Goal: Information Seeking & Learning: Learn about a topic

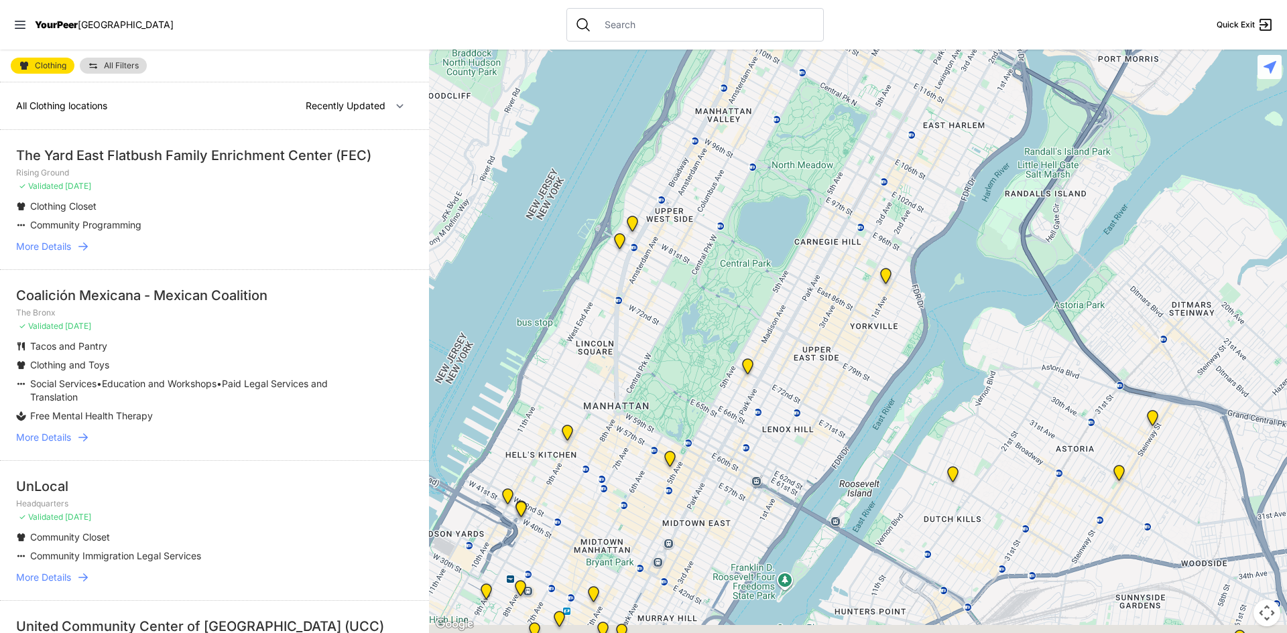
drag, startPoint x: 1023, startPoint y: 383, endPoint x: 913, endPoint y: 244, distance: 177.4
click at [913, 244] on div at bounding box center [858, 342] width 858 height 584
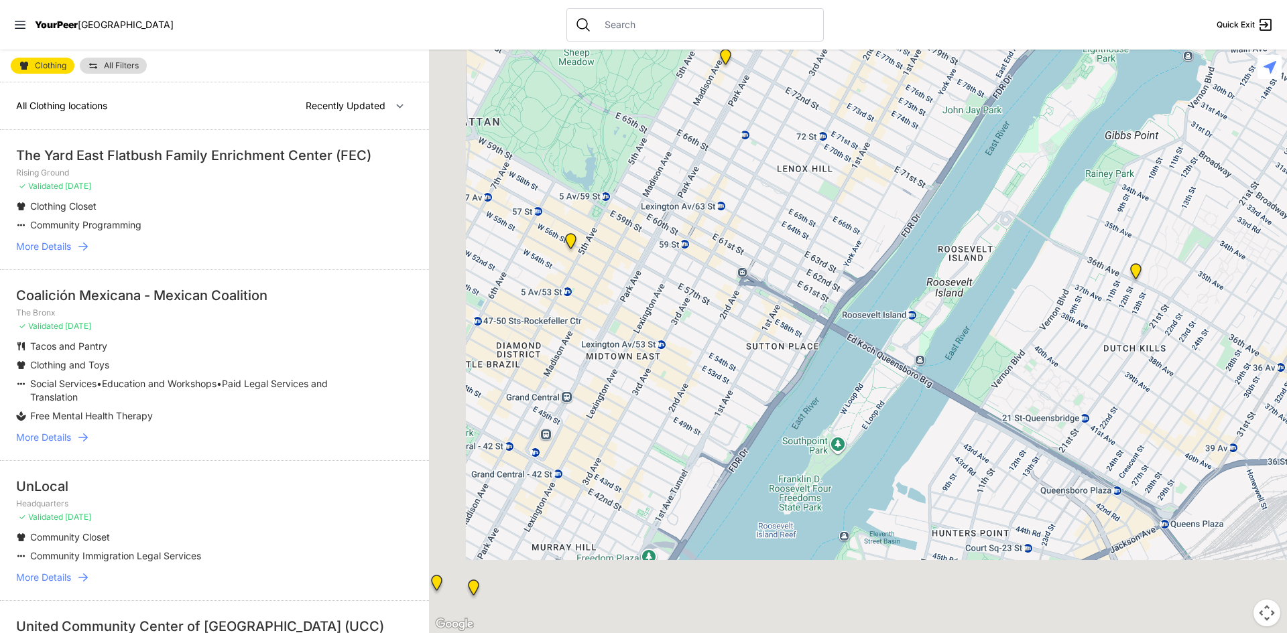
drag, startPoint x: 610, startPoint y: 511, endPoint x: 732, endPoint y: 223, distance: 312.3
click at [732, 223] on div at bounding box center [858, 342] width 858 height 584
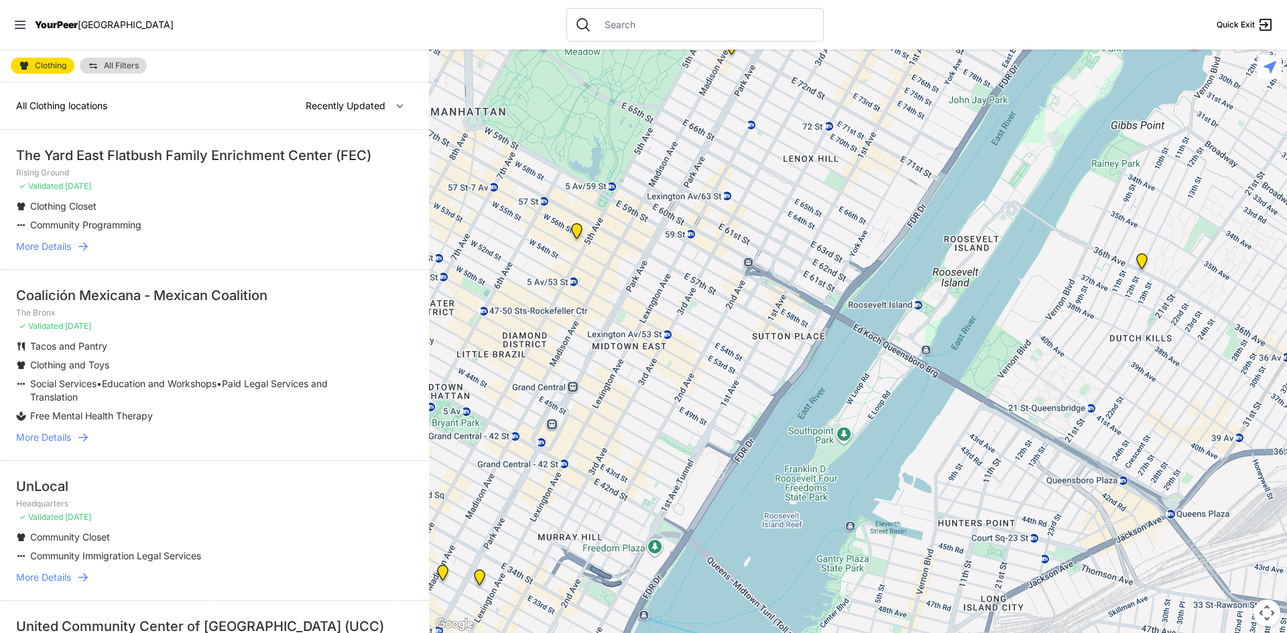
click at [576, 229] on img at bounding box center [576, 233] width 17 height 21
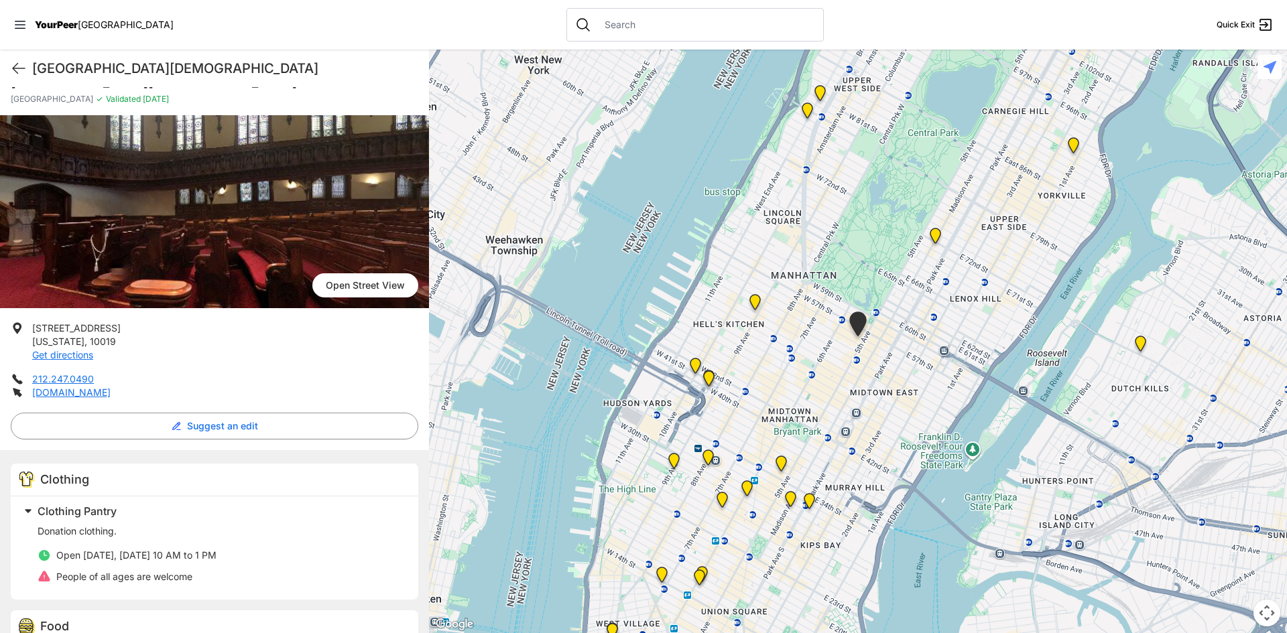
scroll to position [157, 0]
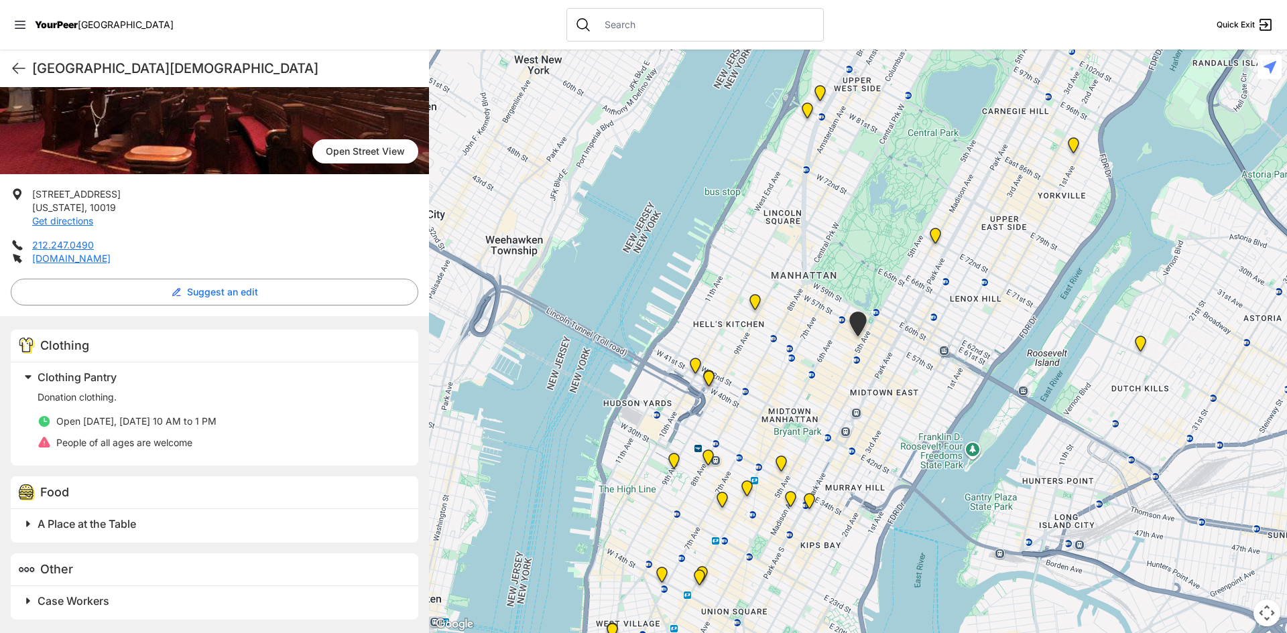
click at [96, 380] on span "Clothing Pantry" at bounding box center [77, 377] width 79 height 13
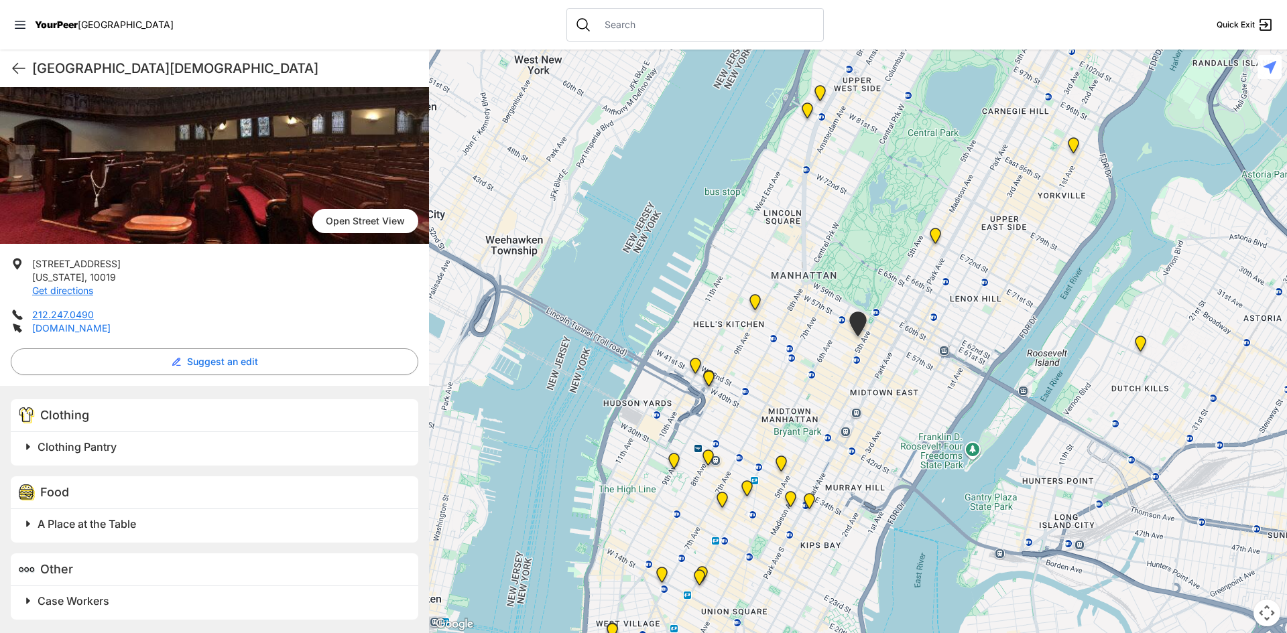
click at [88, 330] on link "[DOMAIN_NAME]" at bounding box center [71, 327] width 78 height 11
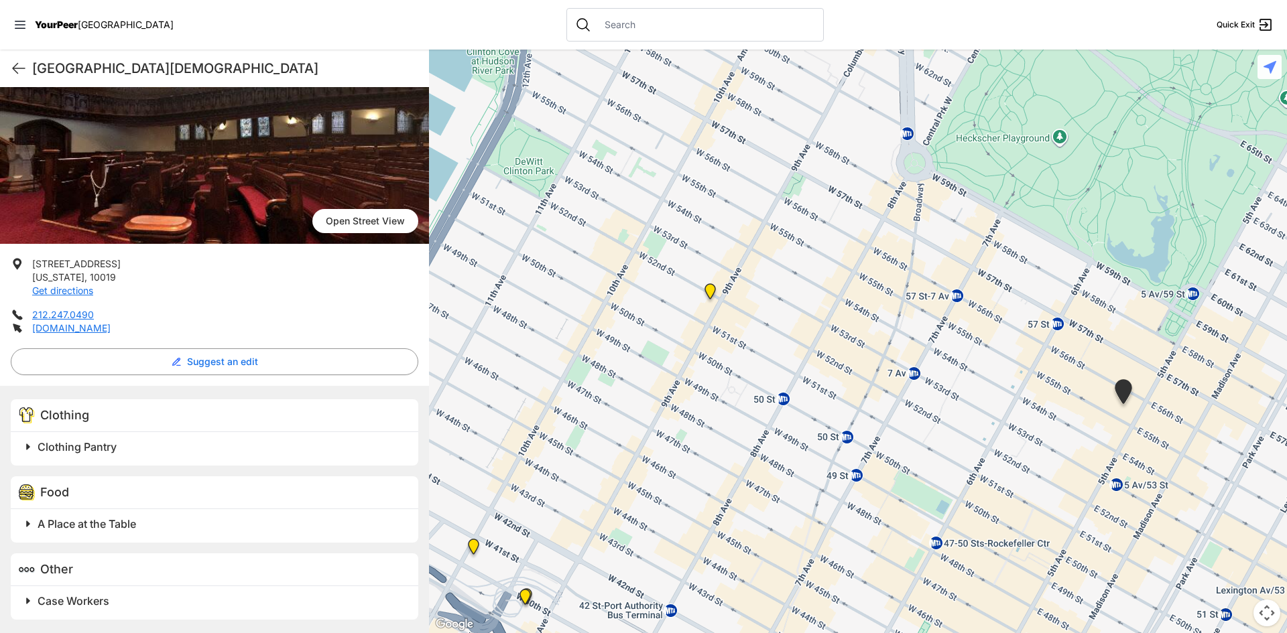
click at [710, 293] on img "9th Avenue Drop-in Center" at bounding box center [710, 293] width 17 height 21
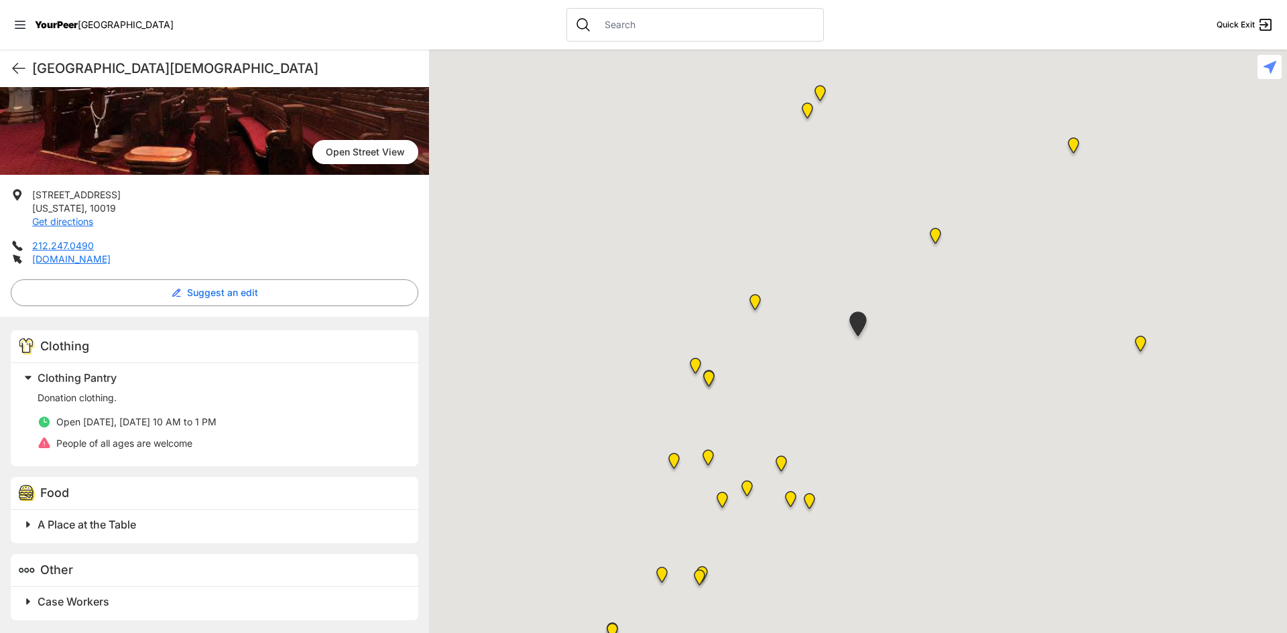
scroll to position [157, 0]
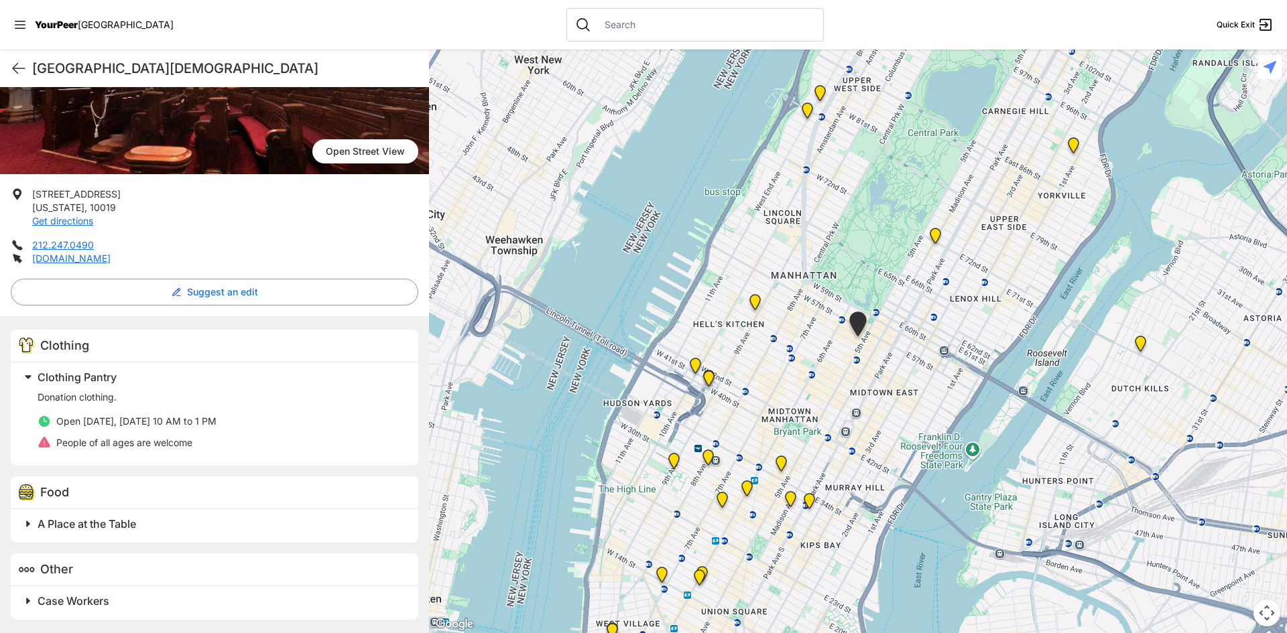
click at [852, 324] on img at bounding box center [857, 327] width 23 height 30
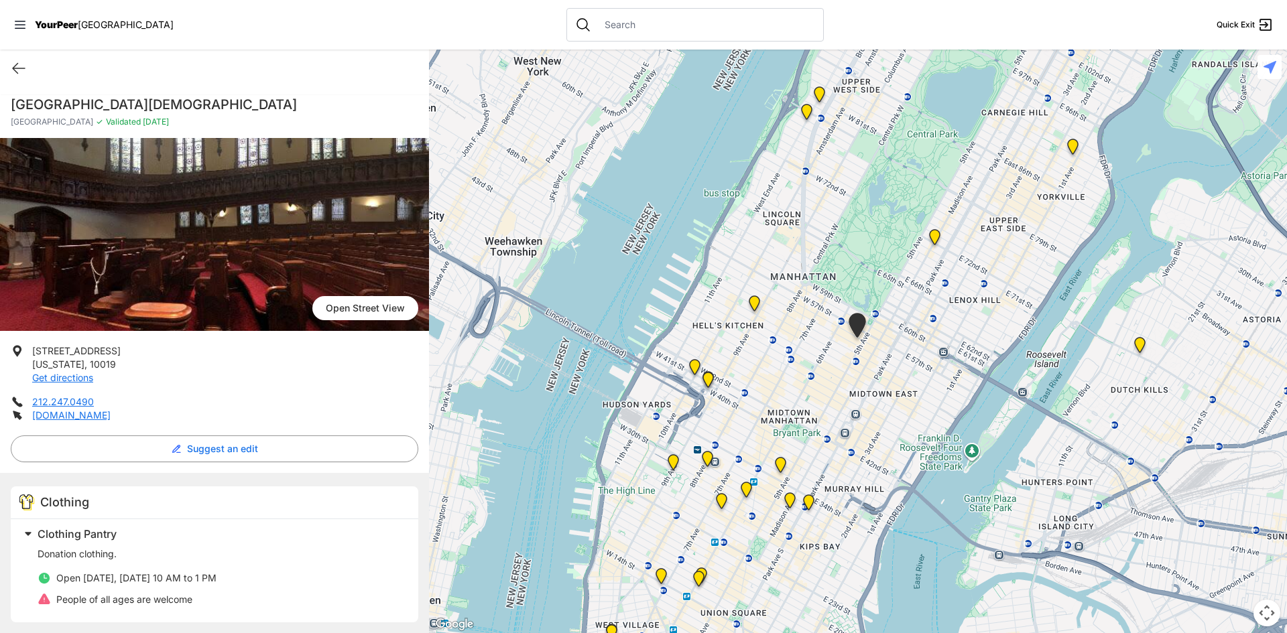
click at [781, 468] on img at bounding box center [780, 467] width 17 height 21
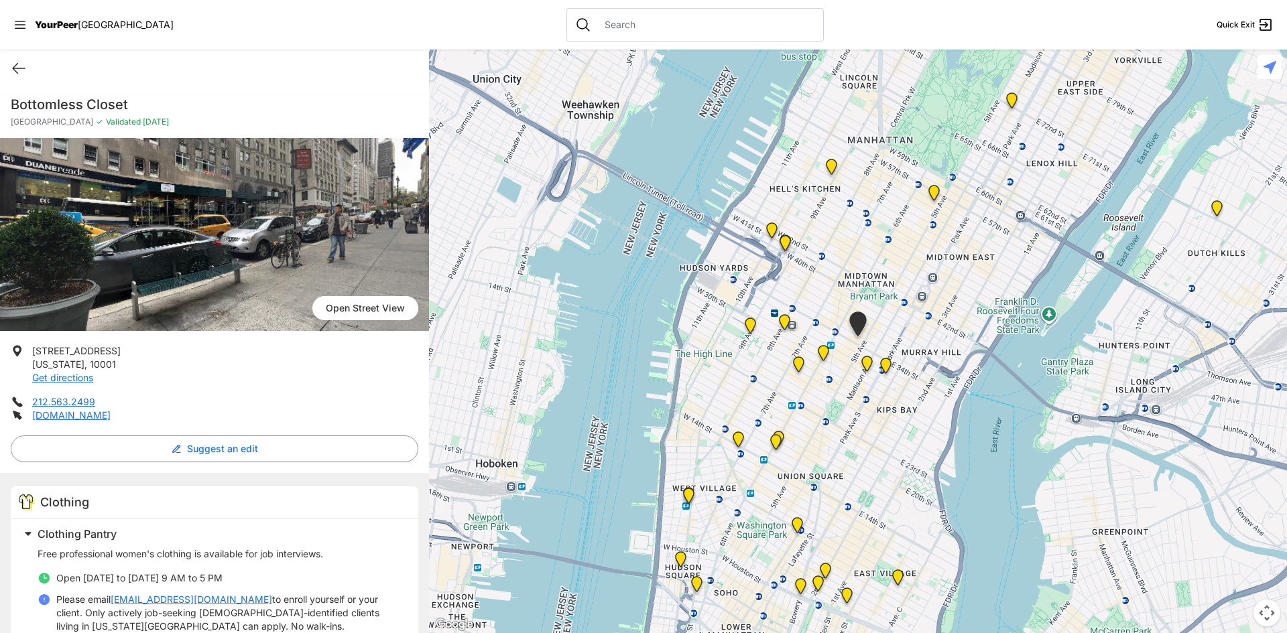
click at [887, 365] on img "Mainchance Adult Drop-in Center" at bounding box center [885, 368] width 17 height 21
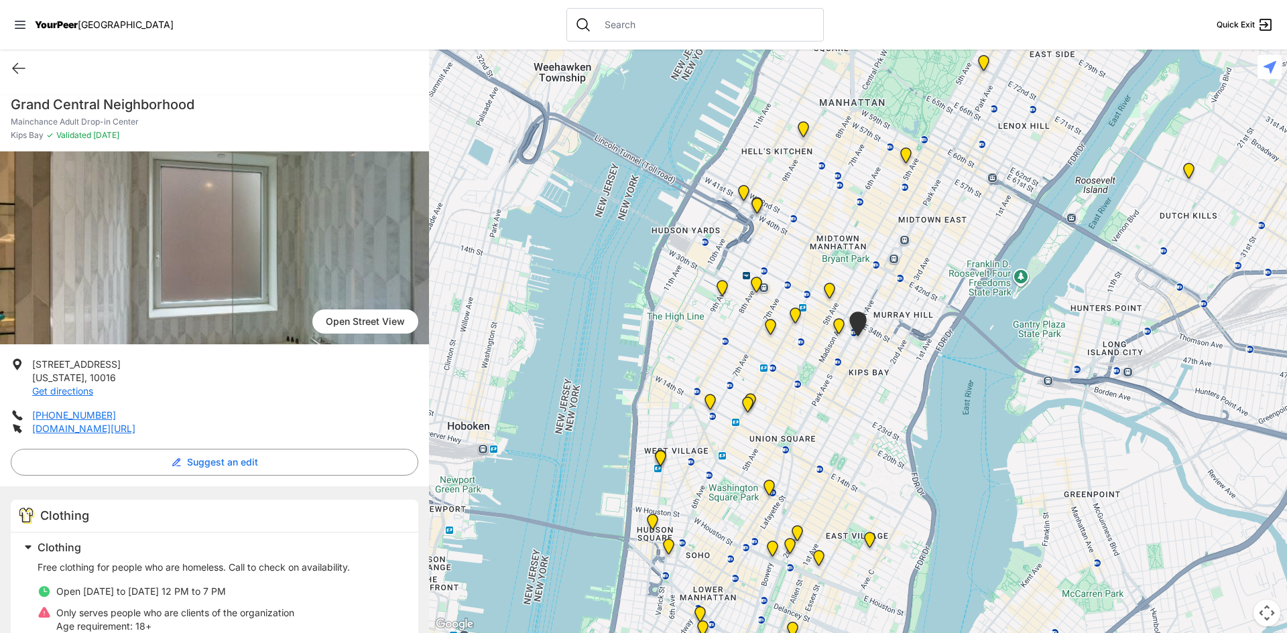
click at [840, 329] on img "Greater New York City" at bounding box center [838, 328] width 17 height 21
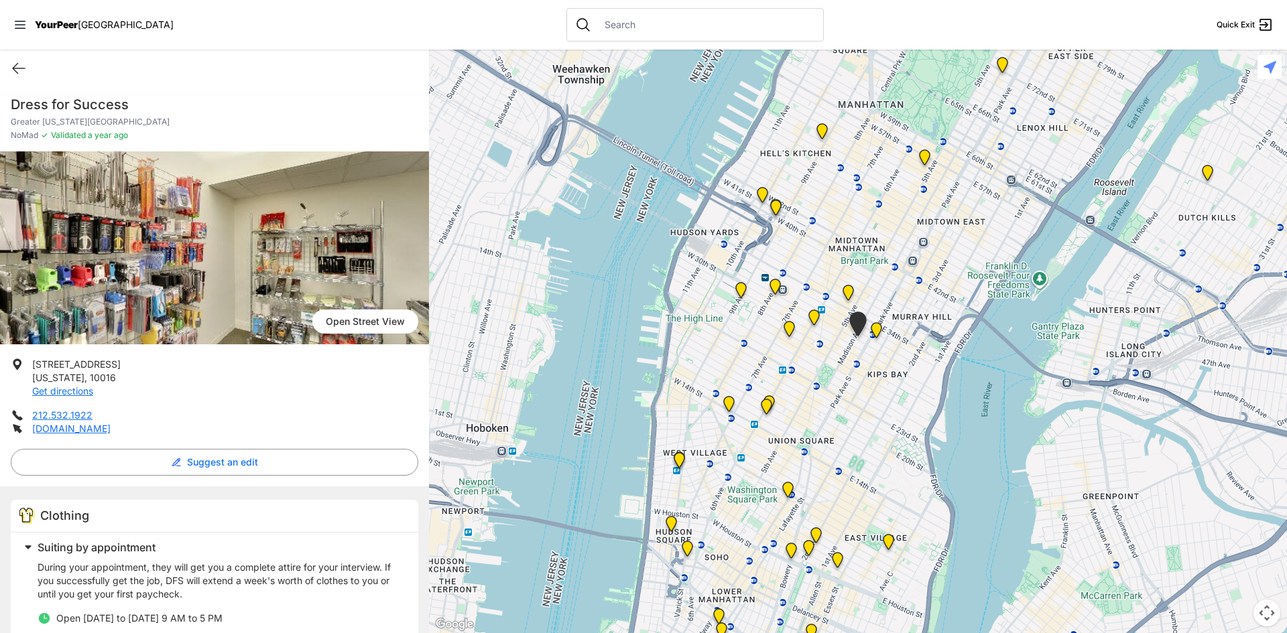
click at [1000, 65] on img "Manhattan" at bounding box center [1002, 67] width 17 height 21
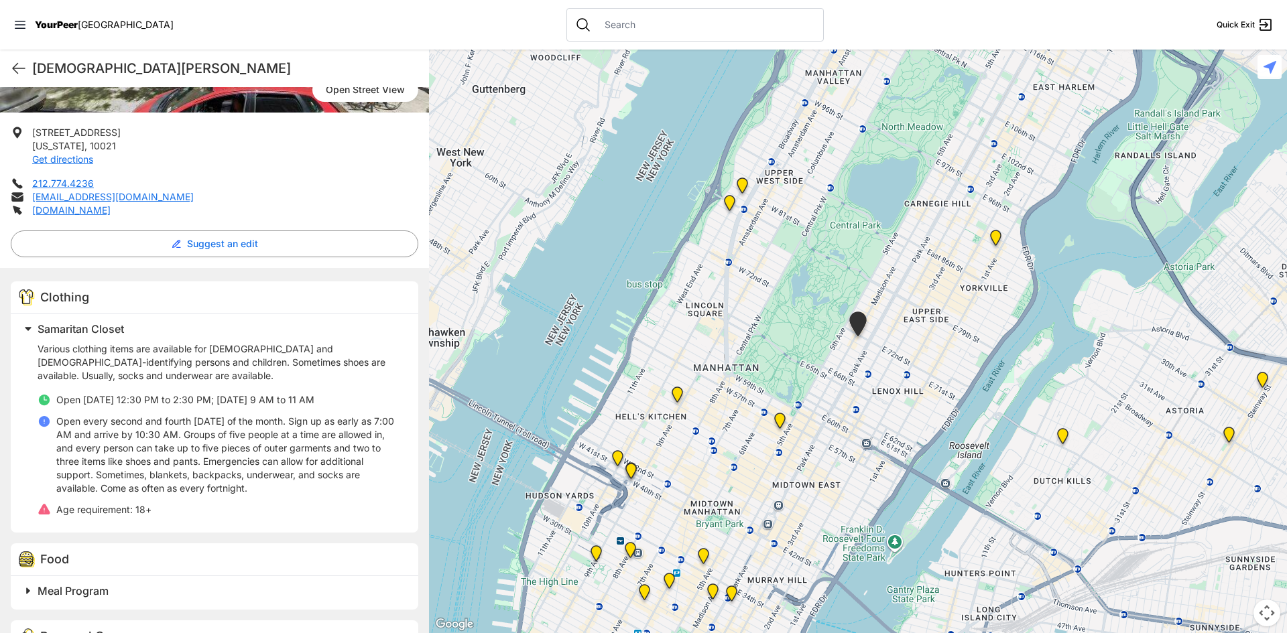
scroll to position [299, 0]
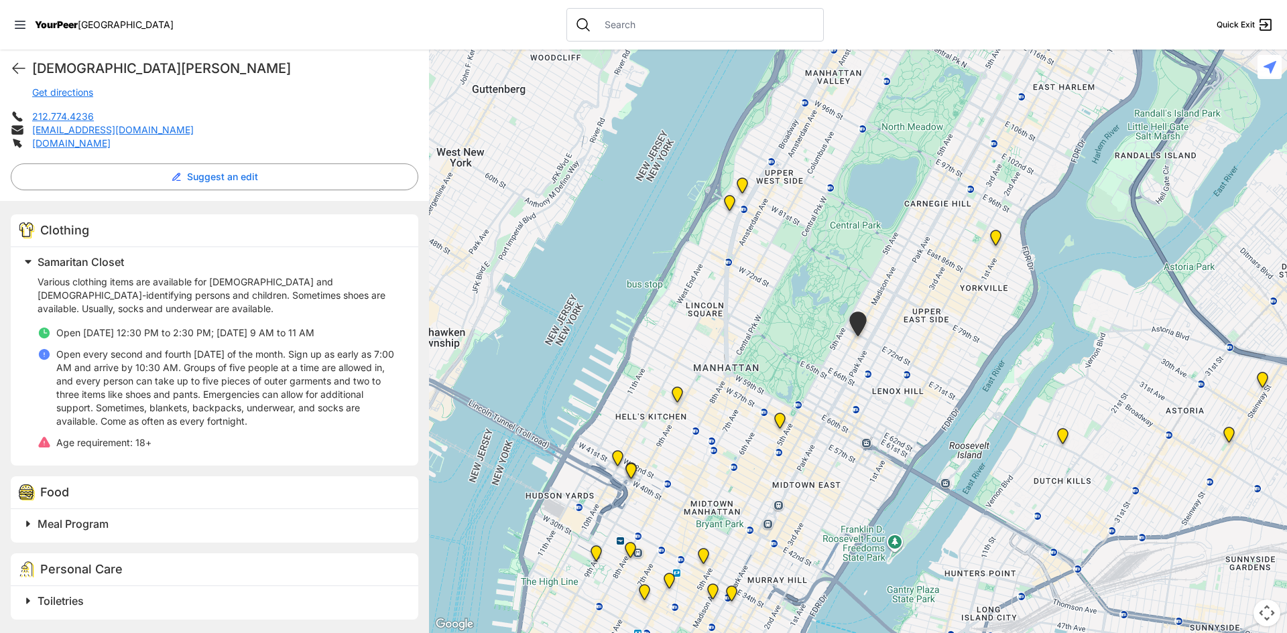
click at [79, 525] on span "Meal Program" at bounding box center [73, 523] width 71 height 13
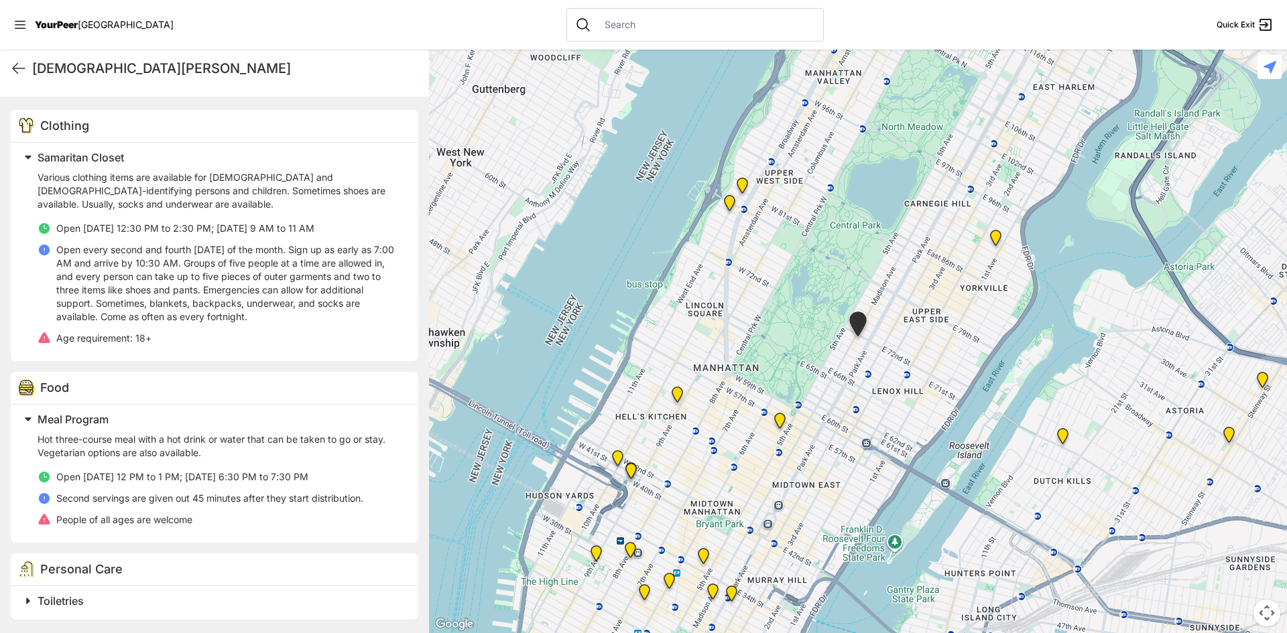
scroll to position [202, 0]
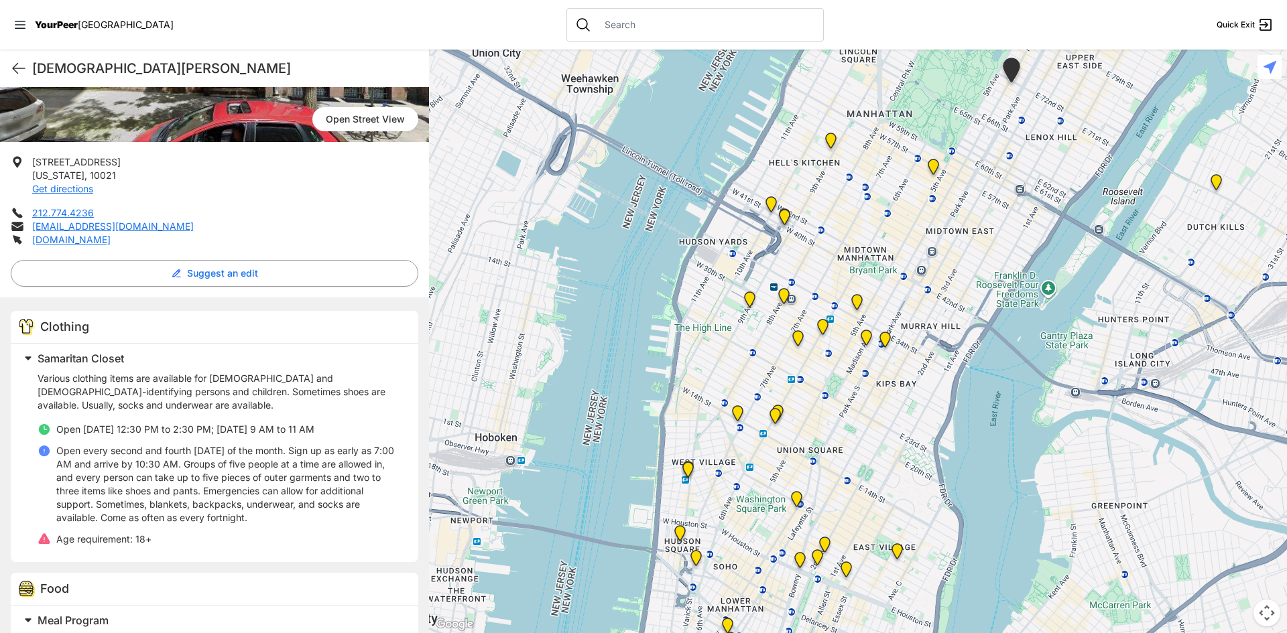
click at [882, 341] on img "Mainchance Adult Drop-in Center" at bounding box center [885, 342] width 17 height 21
click at [885, 336] on img "Mainchance Adult Drop-in Center" at bounding box center [885, 342] width 17 height 21
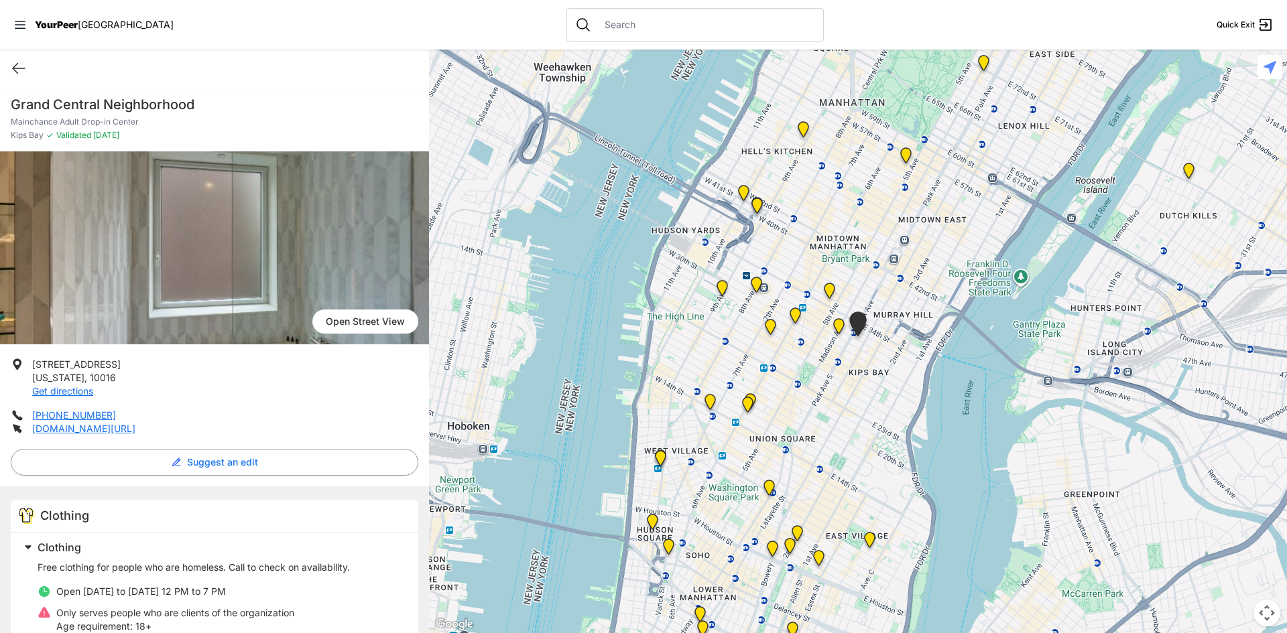
click at [755, 397] on img "Back of the Church" at bounding box center [747, 407] width 17 height 21
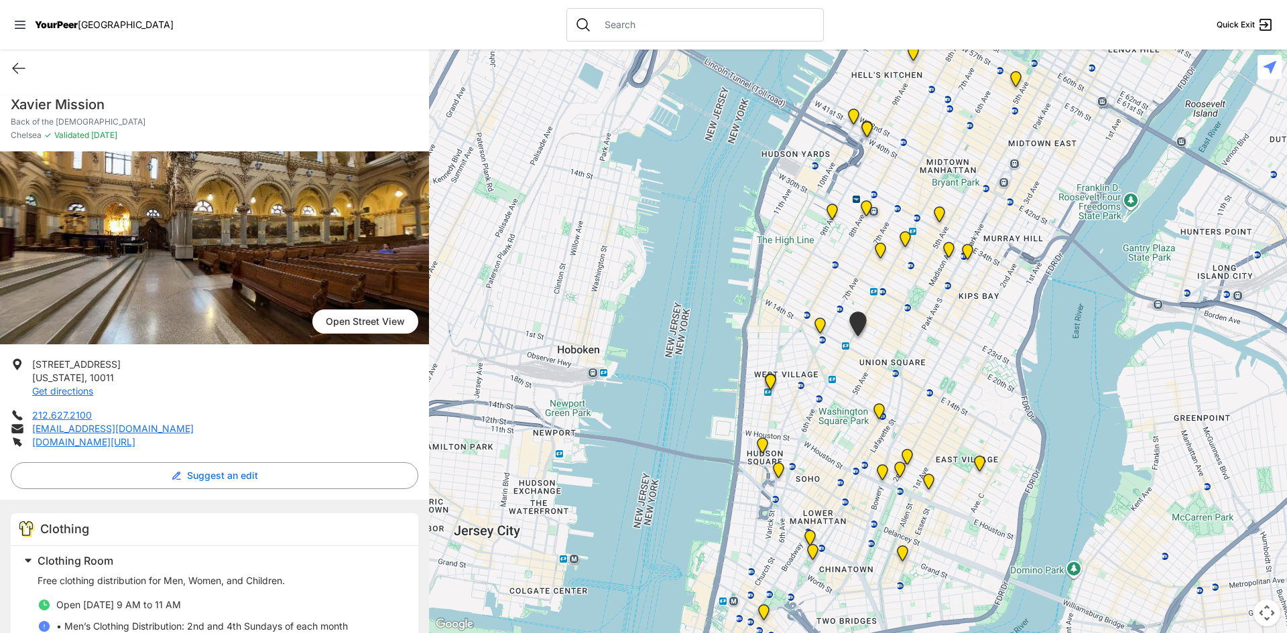
click at [905, 243] on img "Headquarters" at bounding box center [905, 241] width 17 height 21
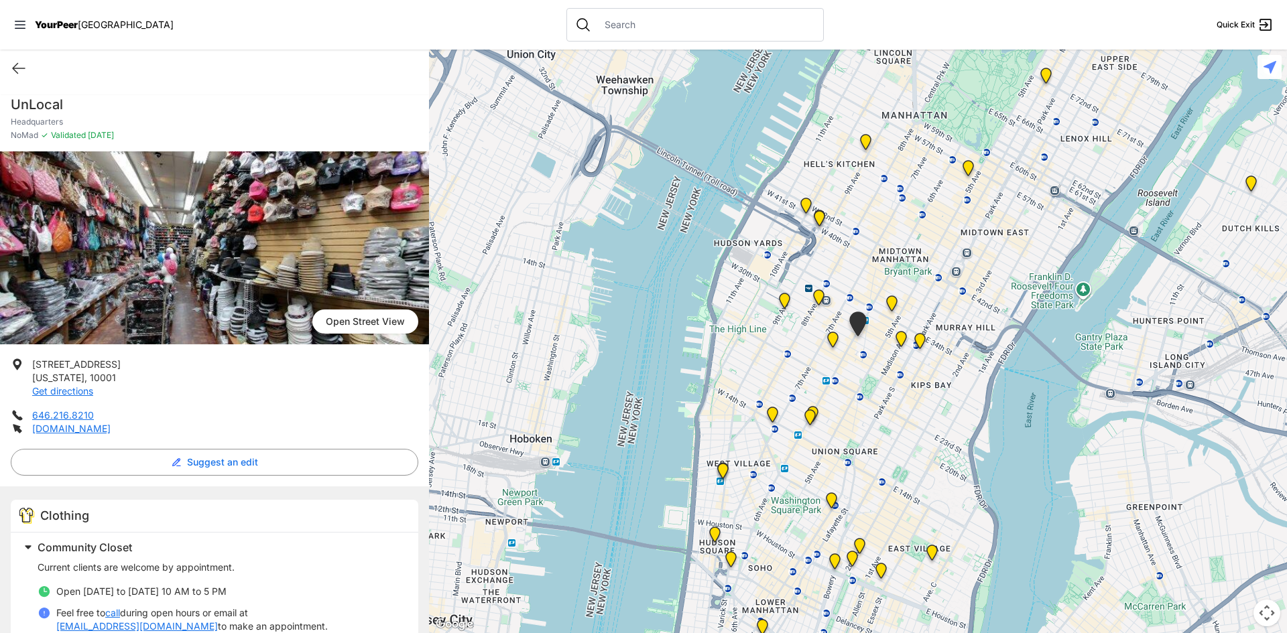
click at [833, 344] on img "New Location, Headquarters" at bounding box center [832, 342] width 17 height 21
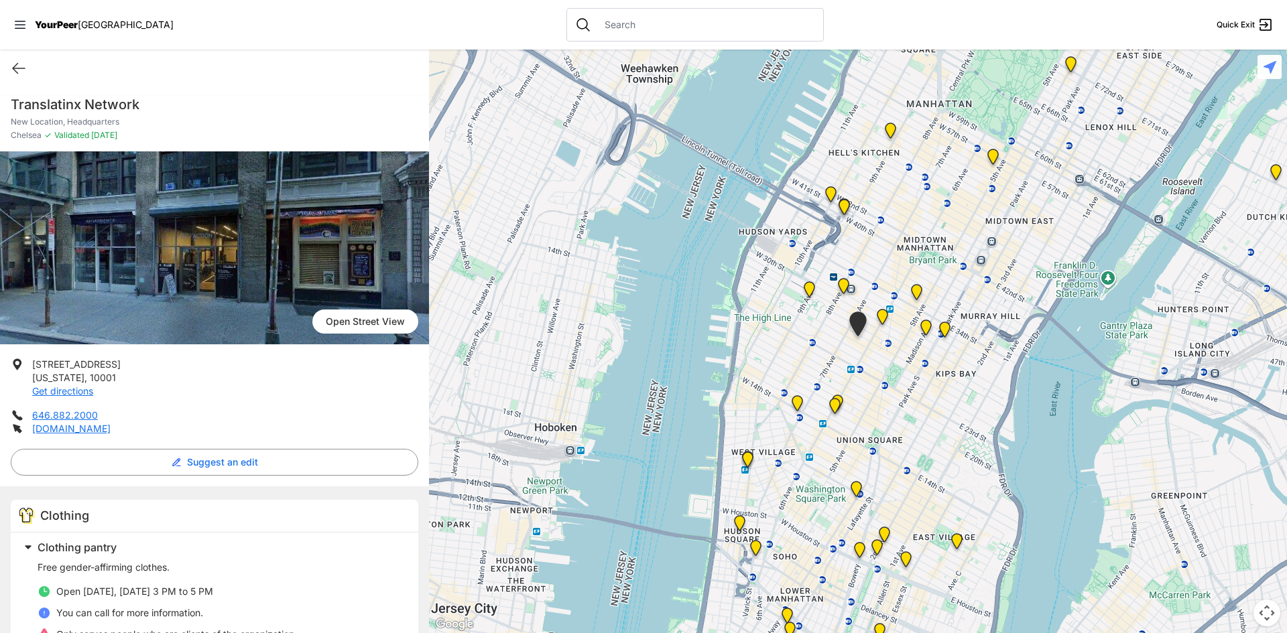
click at [843, 281] on img "Antonio Olivieri Drop-in Center" at bounding box center [843, 288] width 17 height 21
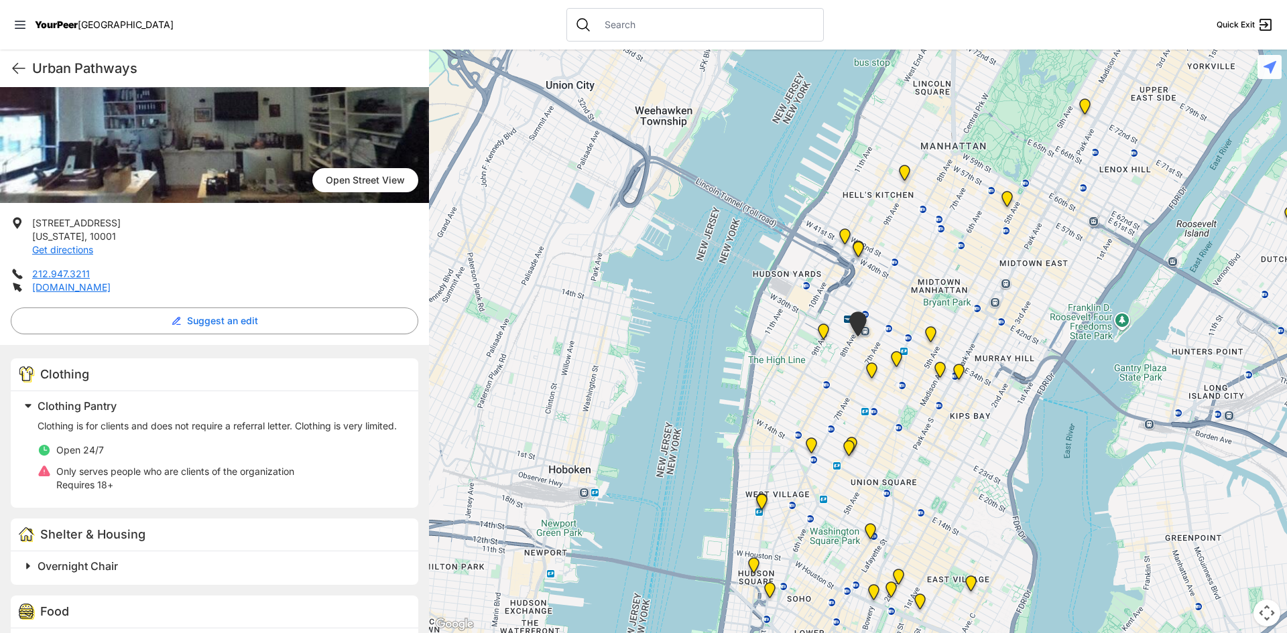
scroll to position [107, 0]
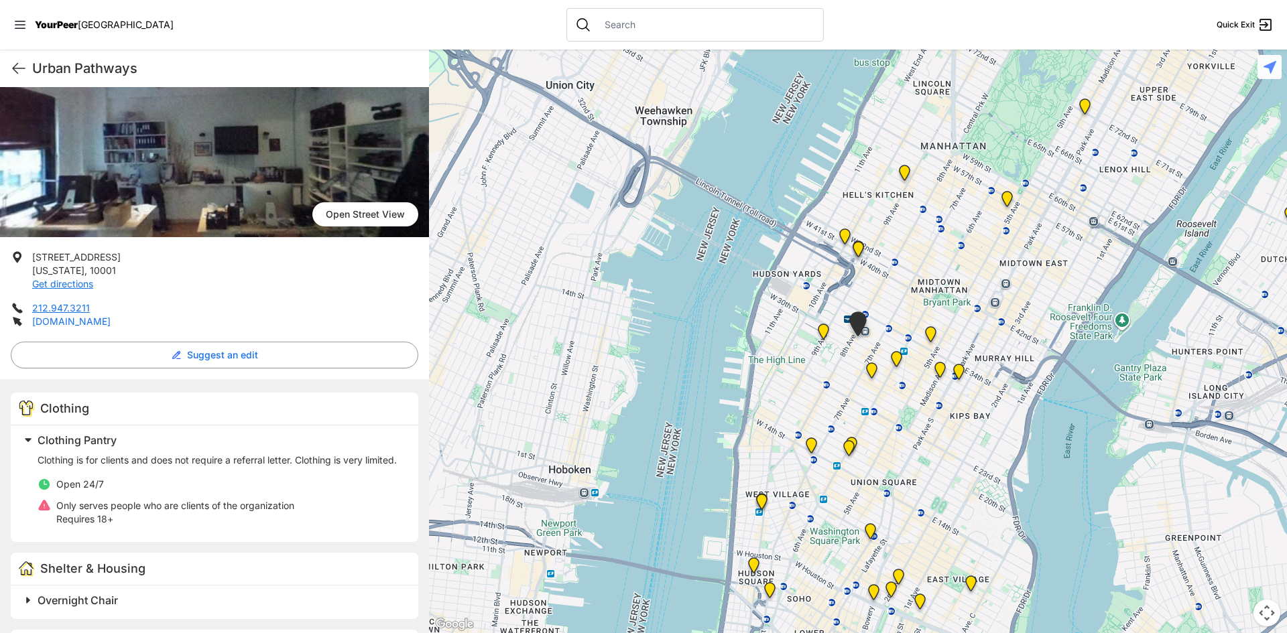
click at [88, 322] on link "[DOMAIN_NAME]" at bounding box center [71, 321] width 78 height 11
click at [907, 178] on img "9th Avenue Drop-in Center" at bounding box center [904, 175] width 17 height 21
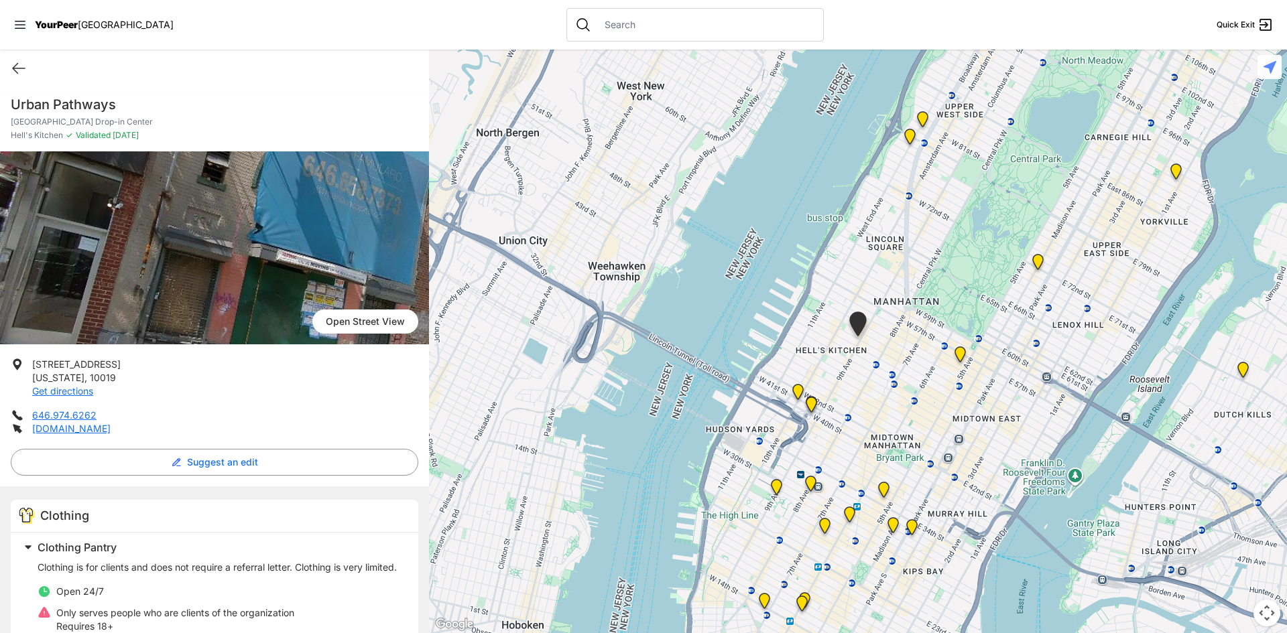
click at [809, 405] on img "Metro Baptist Church" at bounding box center [811, 407] width 17 height 21
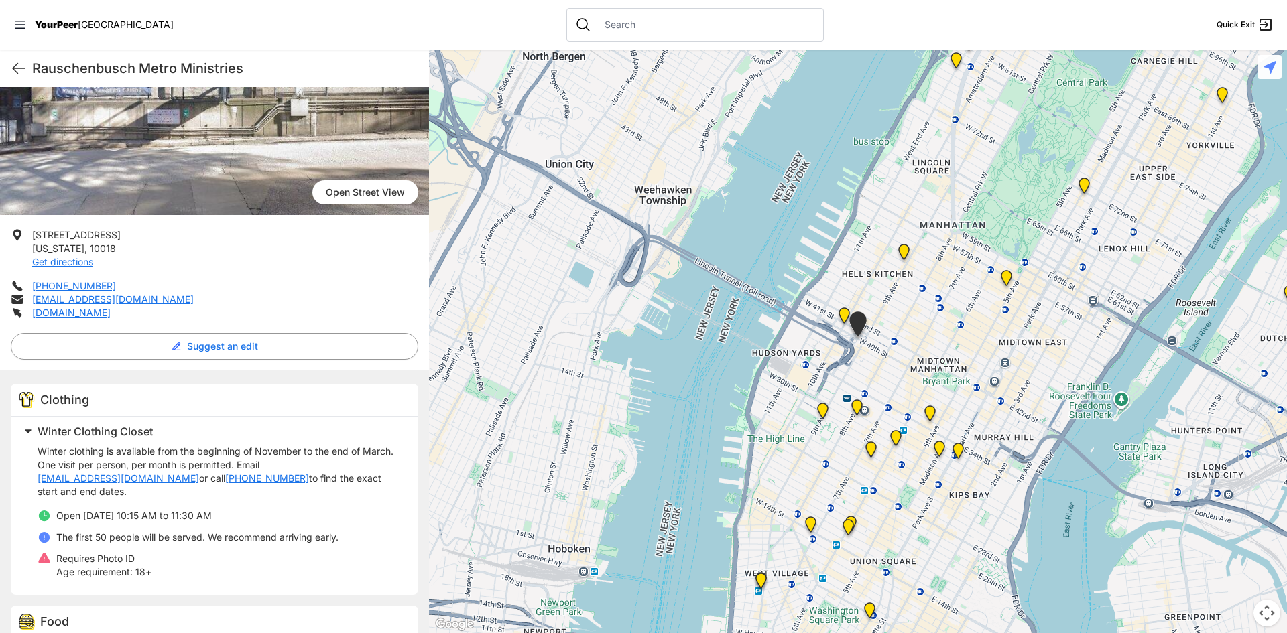
scroll to position [134, 0]
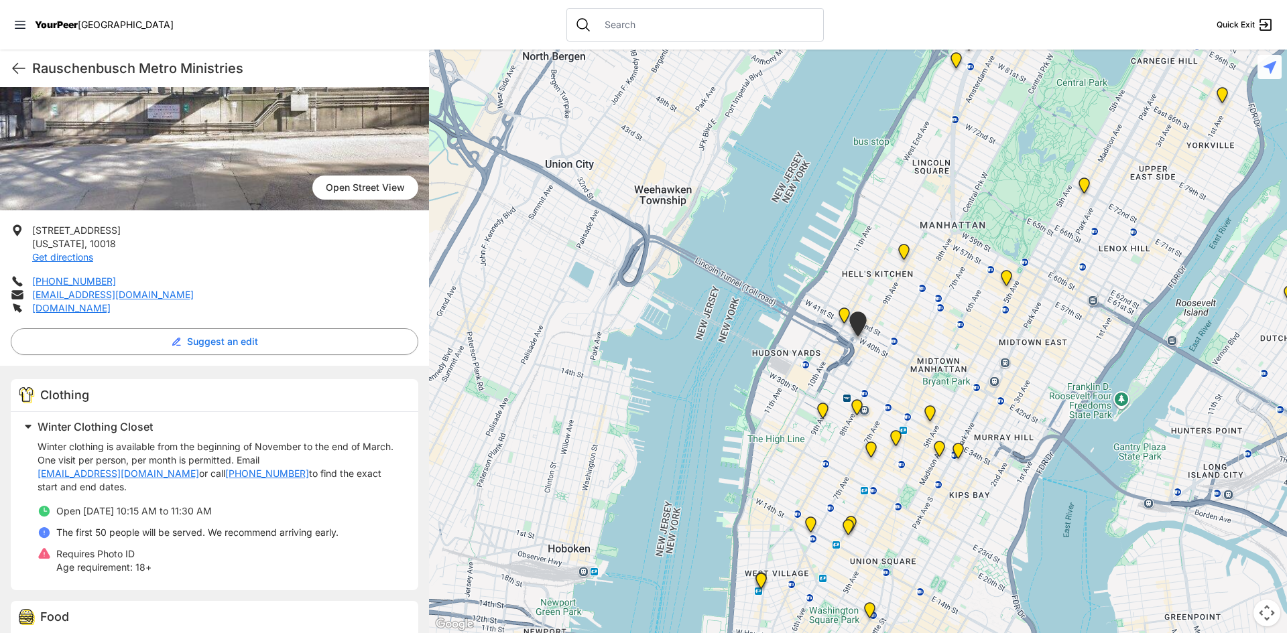
click at [844, 318] on img "New York" at bounding box center [844, 318] width 17 height 21
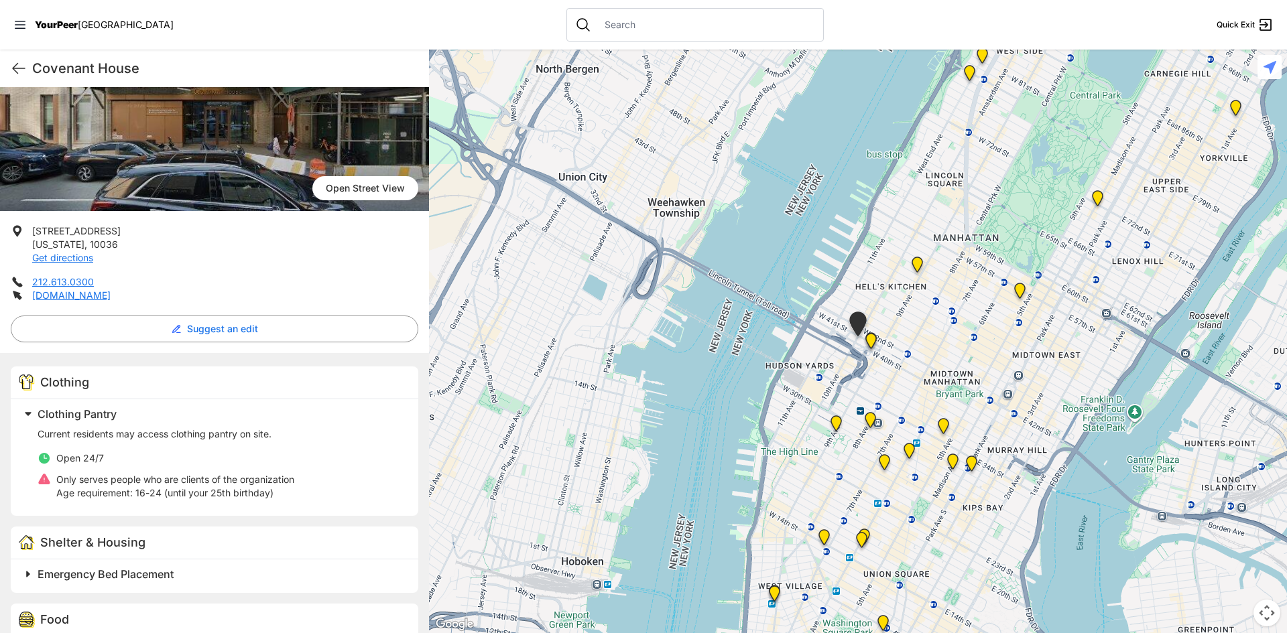
scroll to position [134, 0]
click at [82, 296] on link "[DOMAIN_NAME]" at bounding box center [71, 294] width 78 height 11
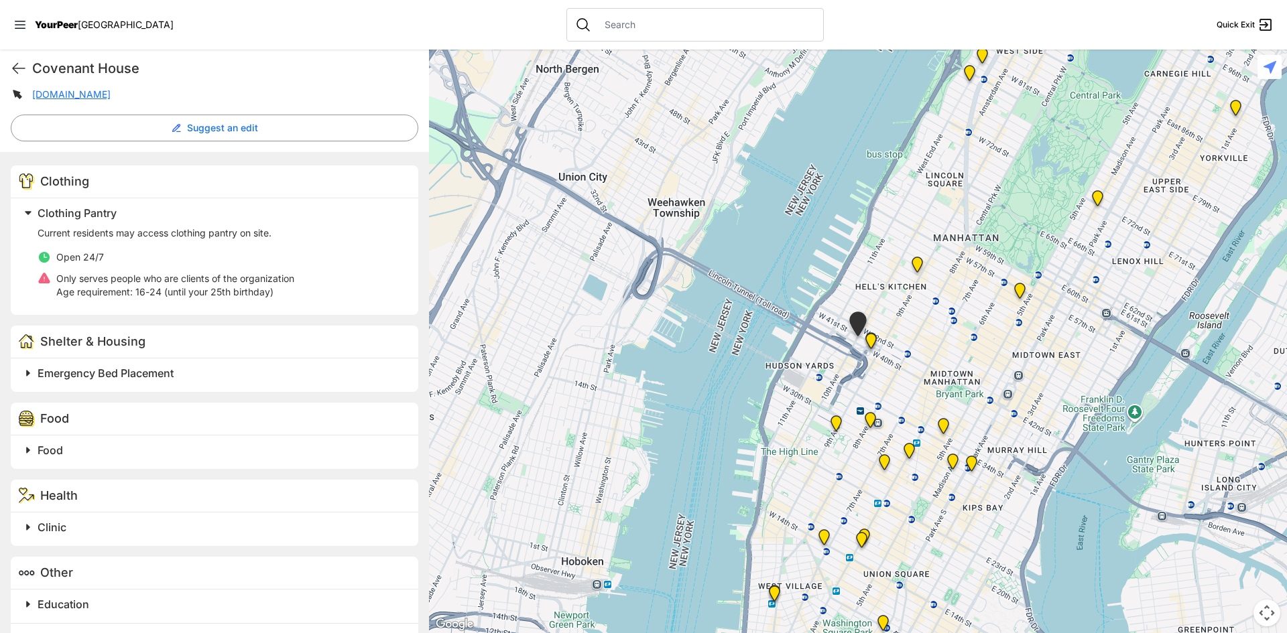
scroll to position [335, 0]
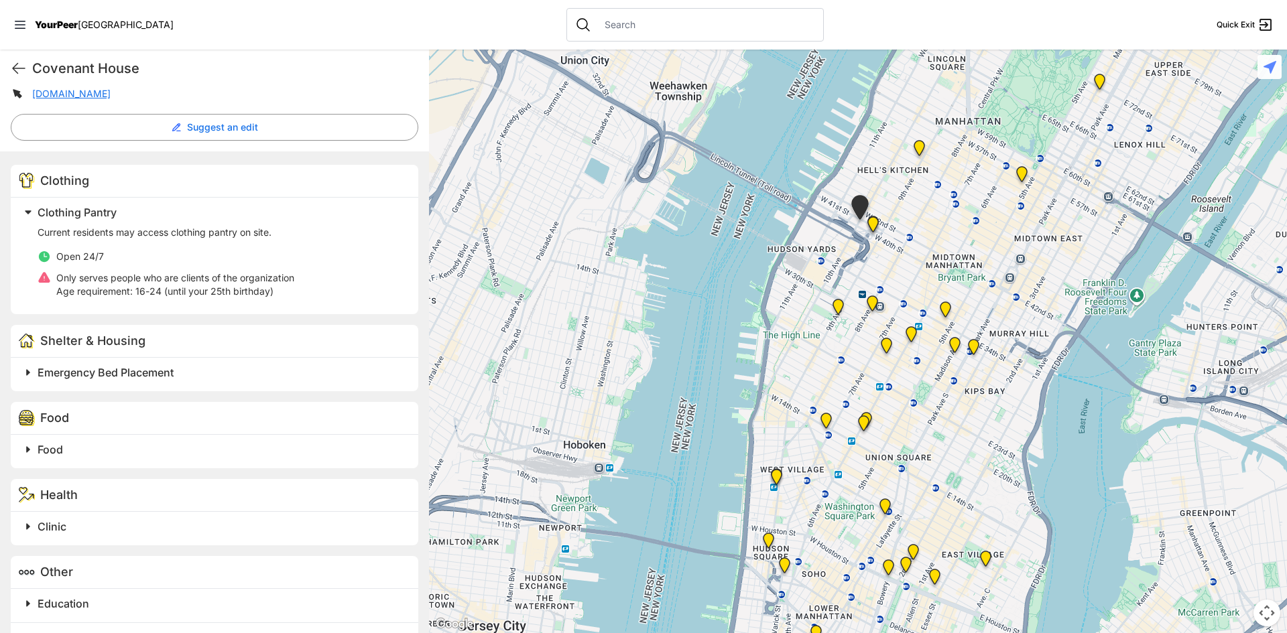
drag, startPoint x: 951, startPoint y: 551, endPoint x: 911, endPoint y: 396, distance: 159.9
click at [915, 409] on div at bounding box center [858, 342] width 858 height 584
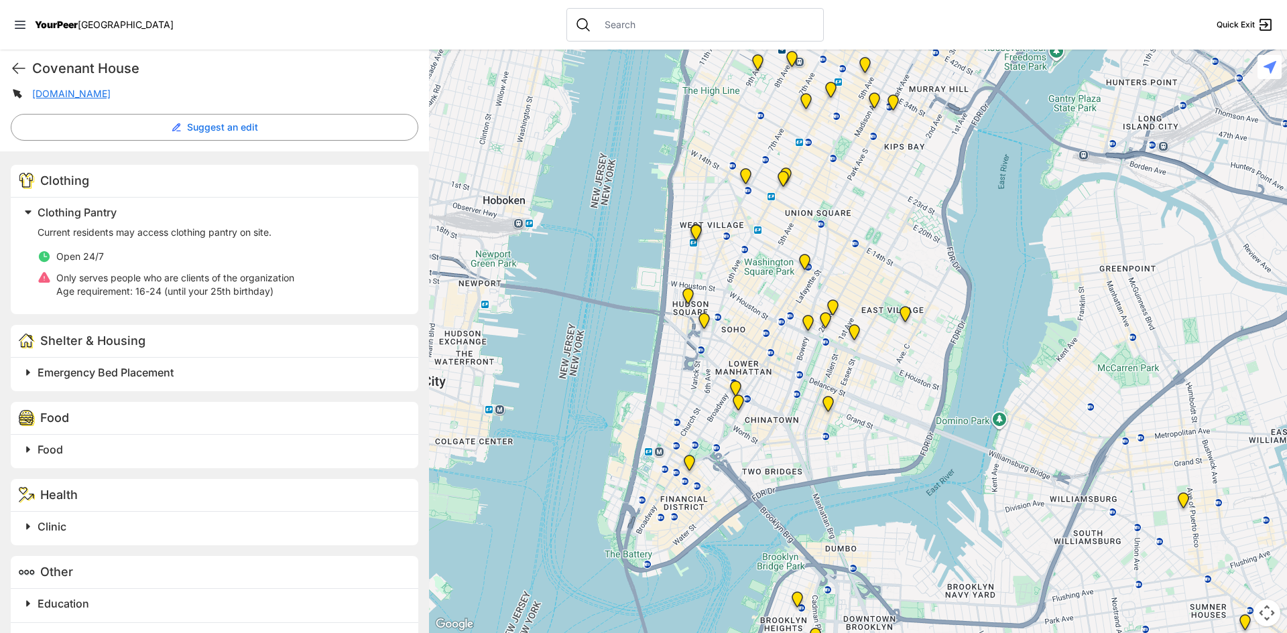
click at [904, 317] on img "Manhattan" at bounding box center [905, 316] width 17 height 21
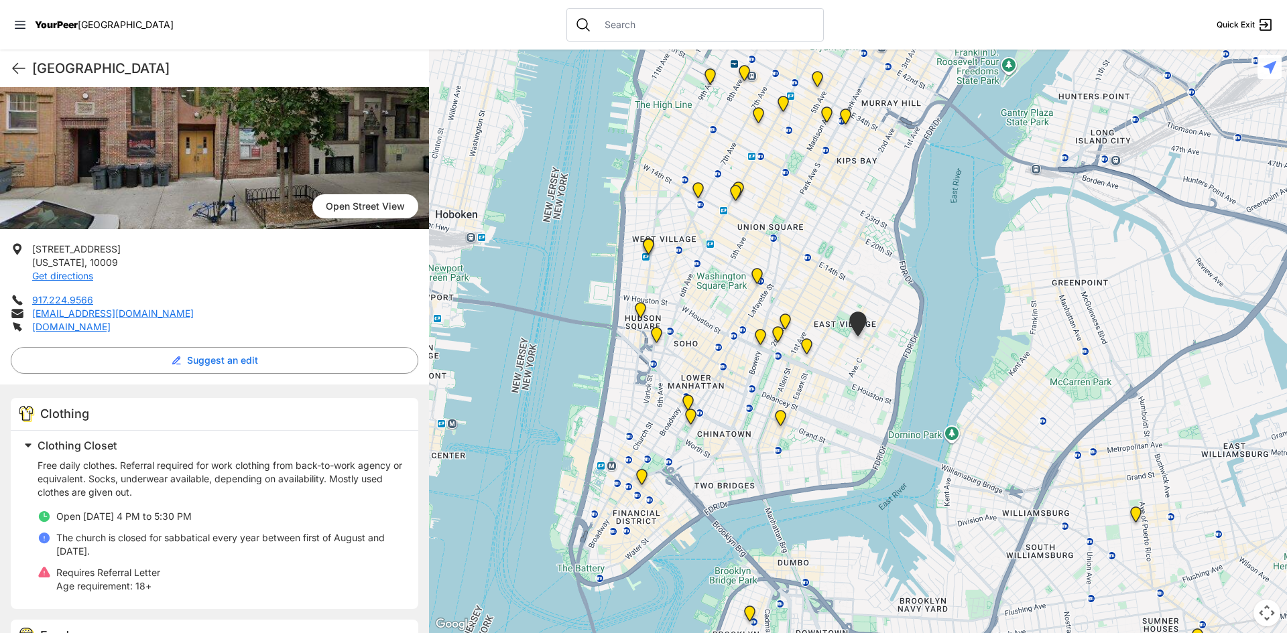
scroll to position [134, 0]
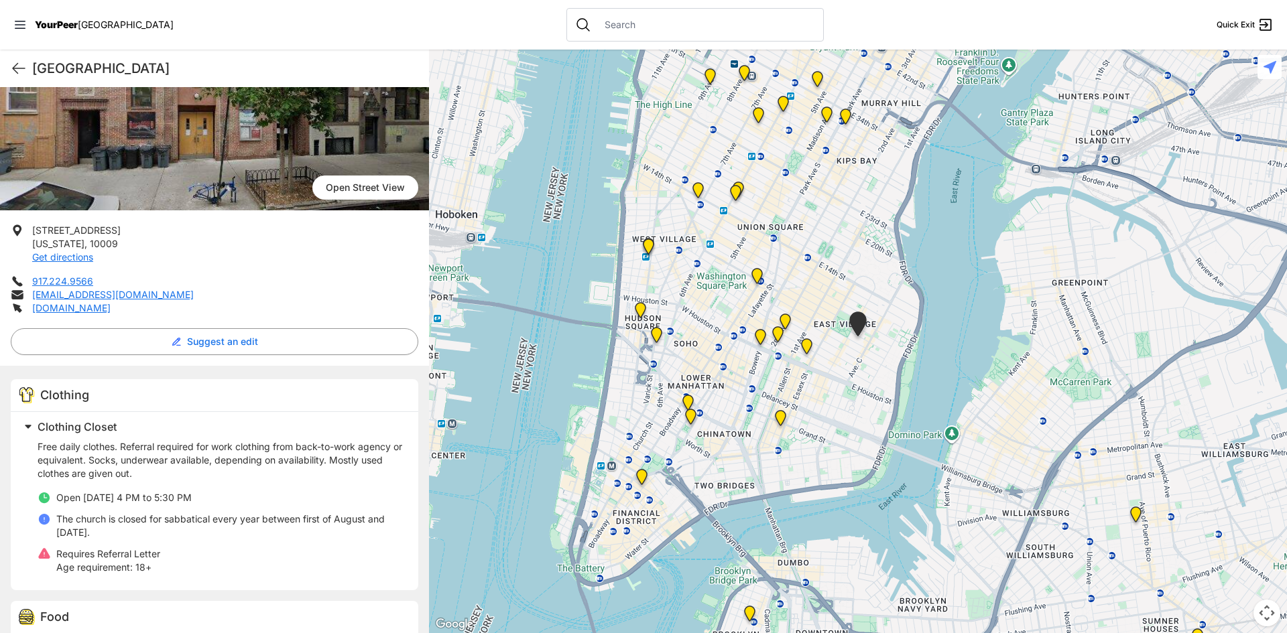
click at [807, 348] on img "University Community Social Services (UCSS)" at bounding box center [806, 348] width 17 height 21
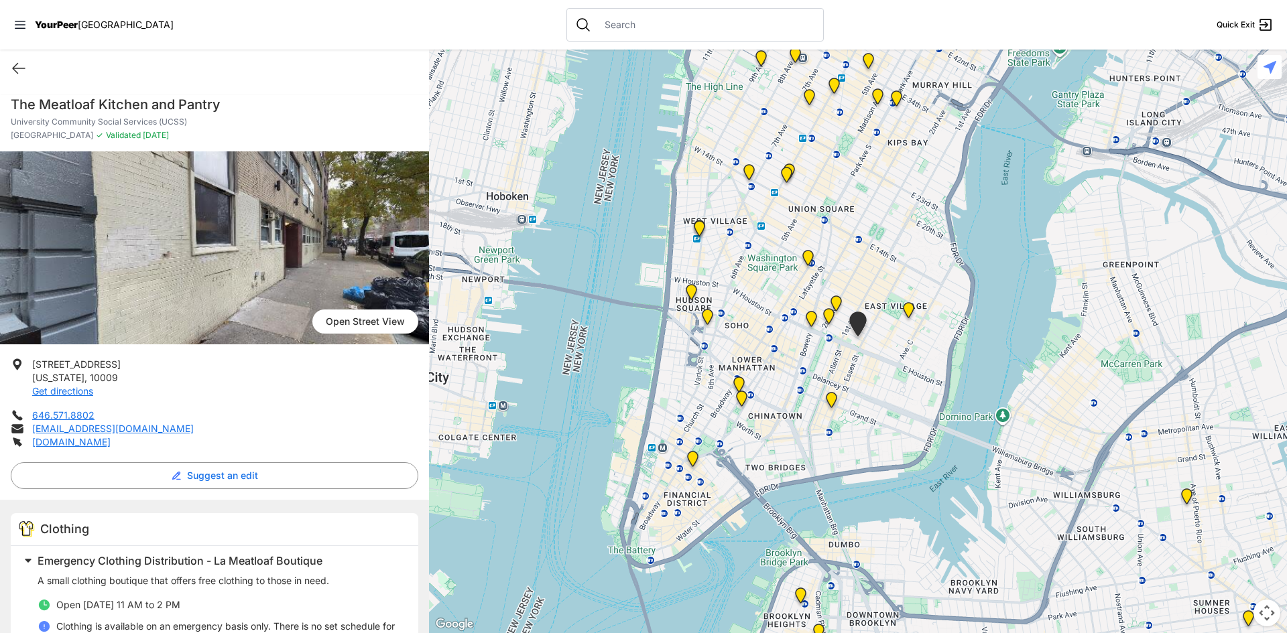
click at [834, 306] on img "Maryhouse" at bounding box center [836, 306] width 17 height 21
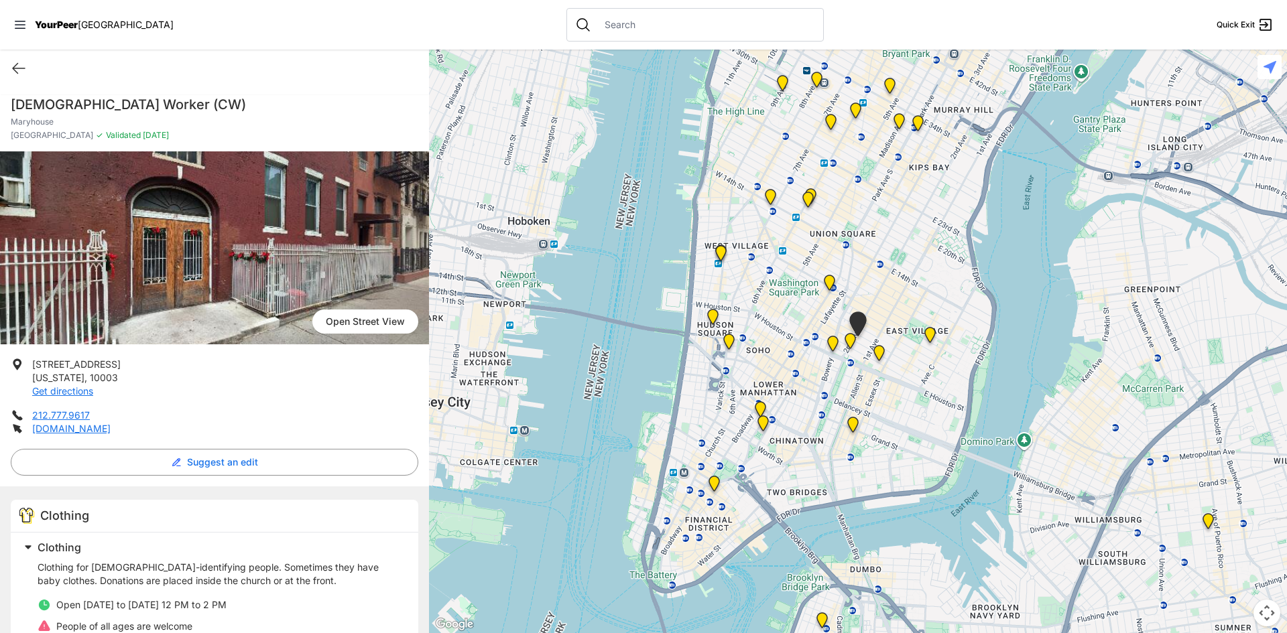
click at [849, 340] on img "St. Joseph House" at bounding box center [850, 343] width 17 height 21
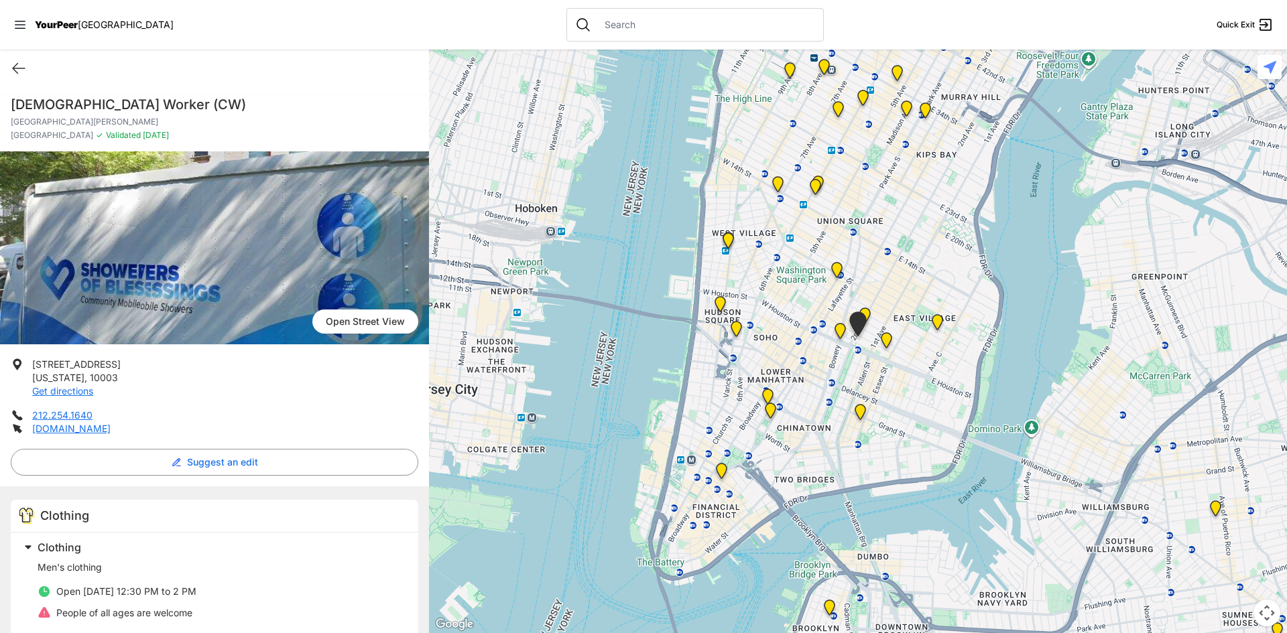
click at [840, 327] on img "Bowery Campus" at bounding box center [840, 333] width 17 height 21
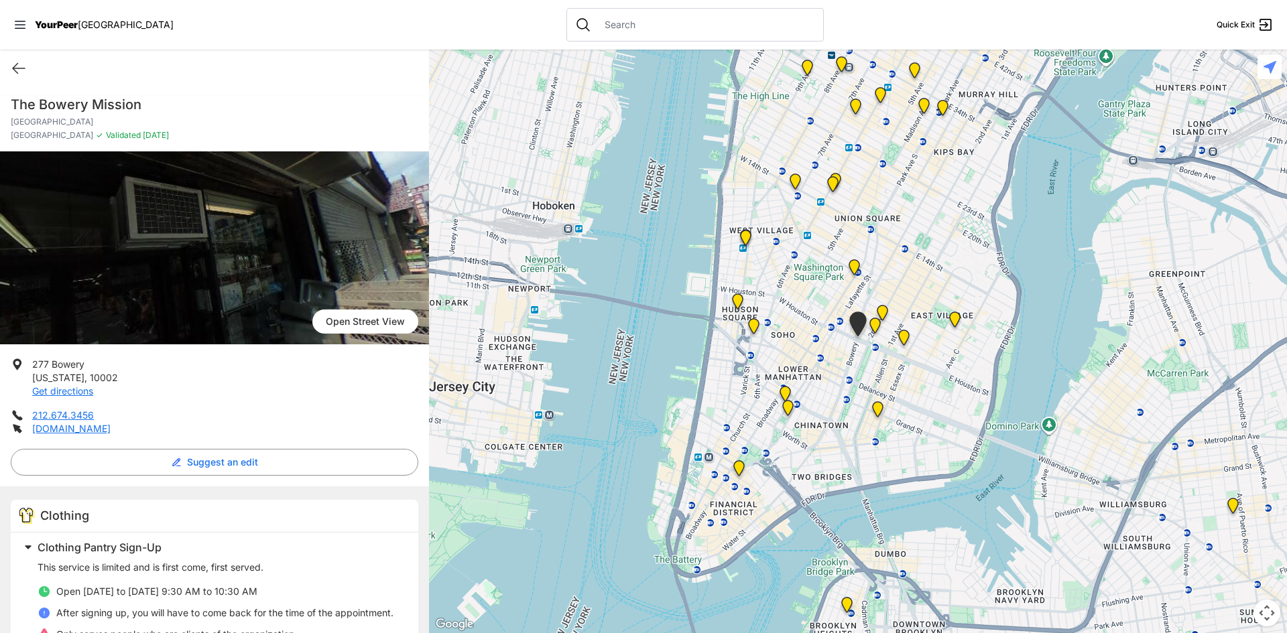
click at [875, 411] on img "Lower East Side Youth Drop-in Center. Yellow doors with grey buzzer on the right" at bounding box center [877, 411] width 17 height 21
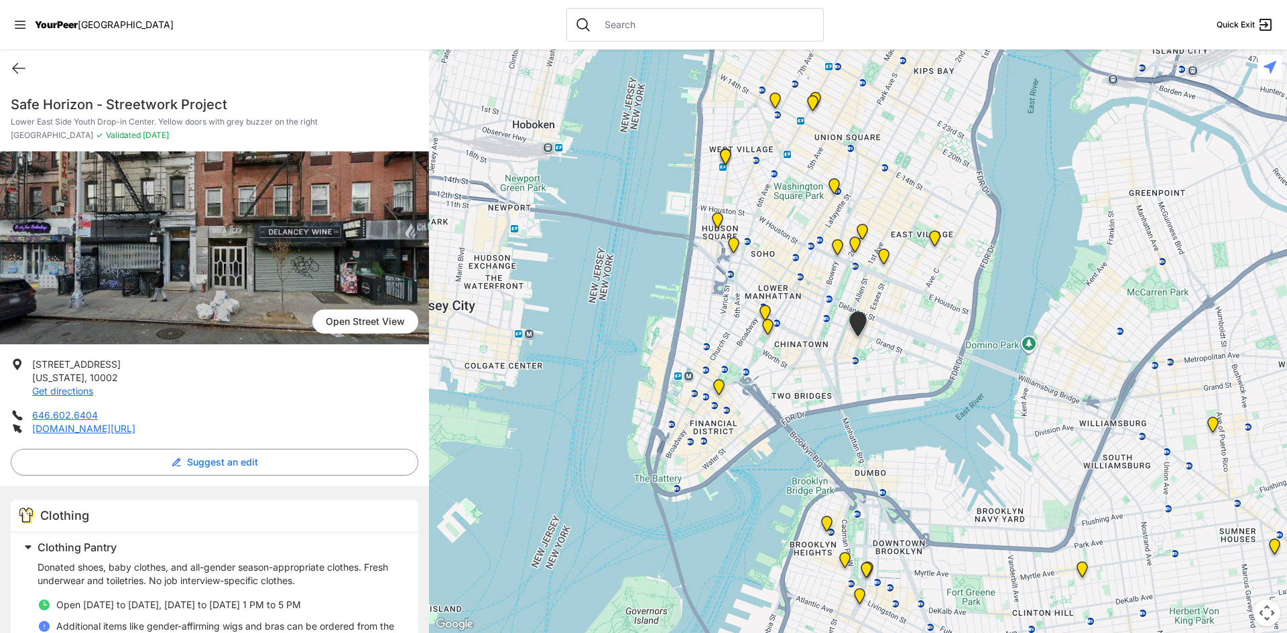
click at [769, 333] on img "Manhattan Criminal Court" at bounding box center [767, 329] width 17 height 21
click at [766, 320] on img "Manhattan Criminal Court" at bounding box center [767, 329] width 17 height 21
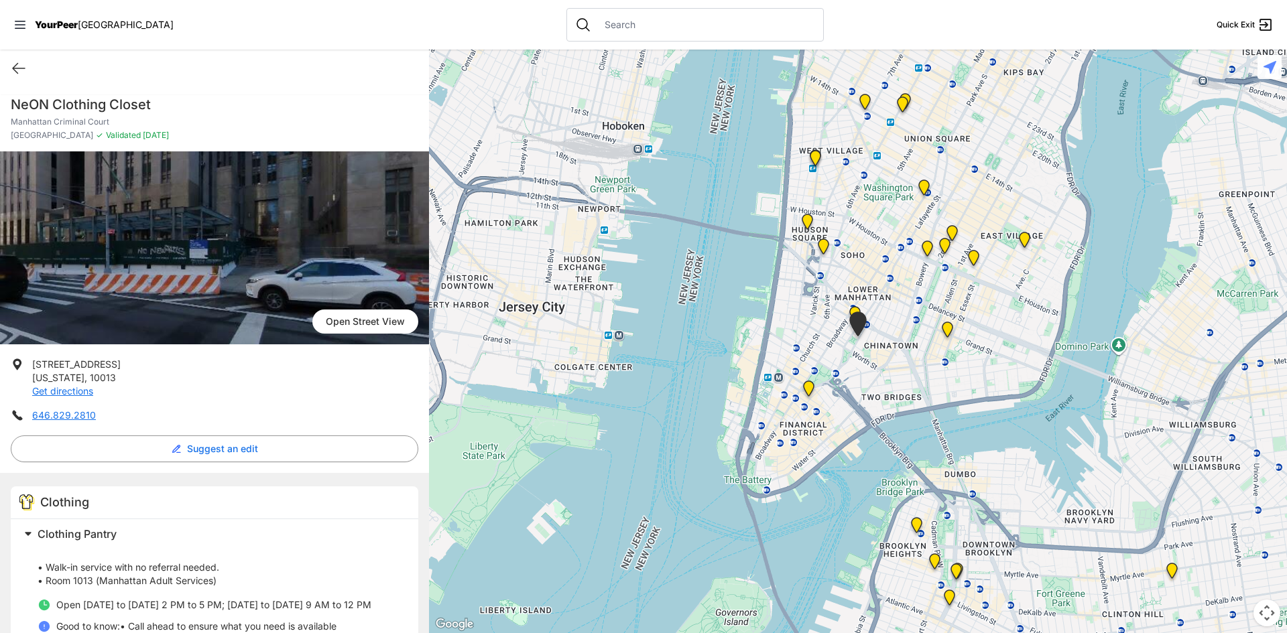
click at [807, 389] on img "Main Office" at bounding box center [808, 391] width 17 height 21
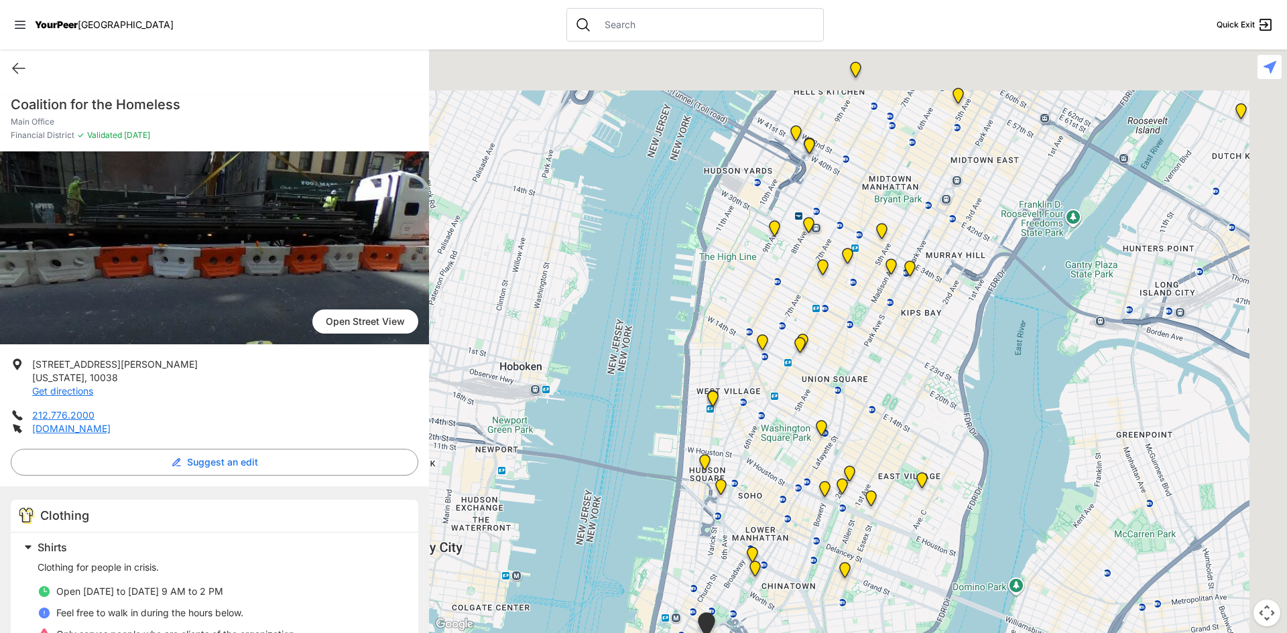
drag, startPoint x: 1058, startPoint y: 161, endPoint x: 877, endPoint y: 497, distance: 381.7
click at [877, 497] on div at bounding box center [858, 342] width 858 height 584
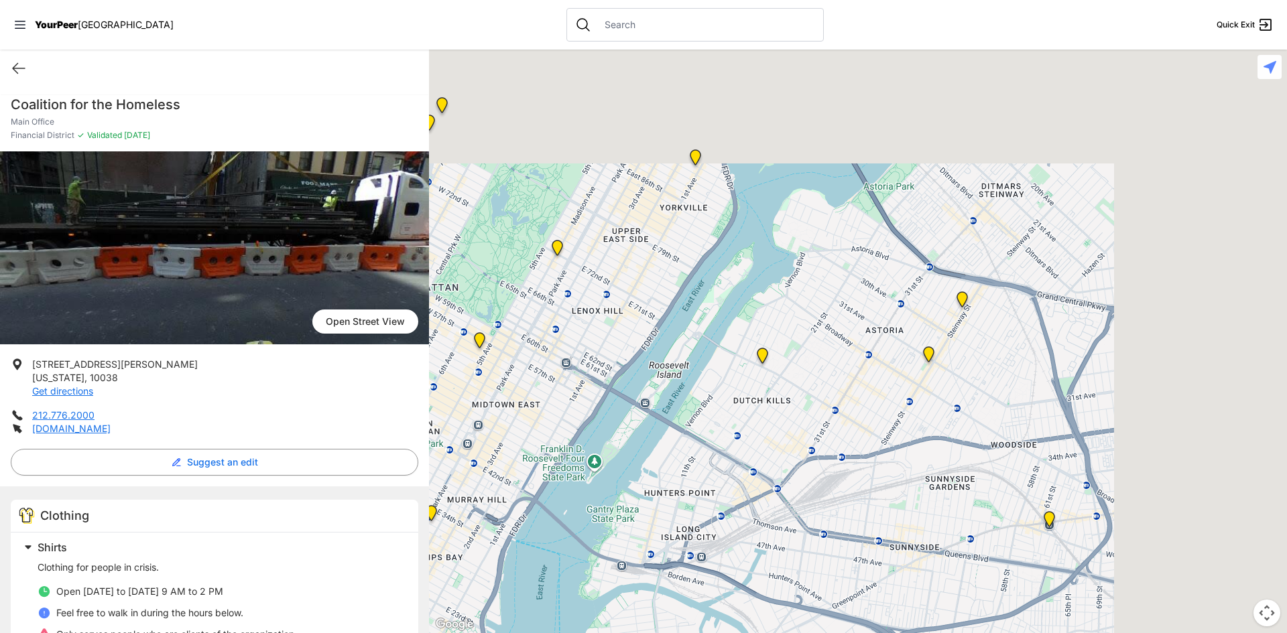
drag, startPoint x: 1197, startPoint y: 200, endPoint x: 703, endPoint y: 434, distance: 547.1
click at [703, 434] on div at bounding box center [858, 342] width 858 height 584
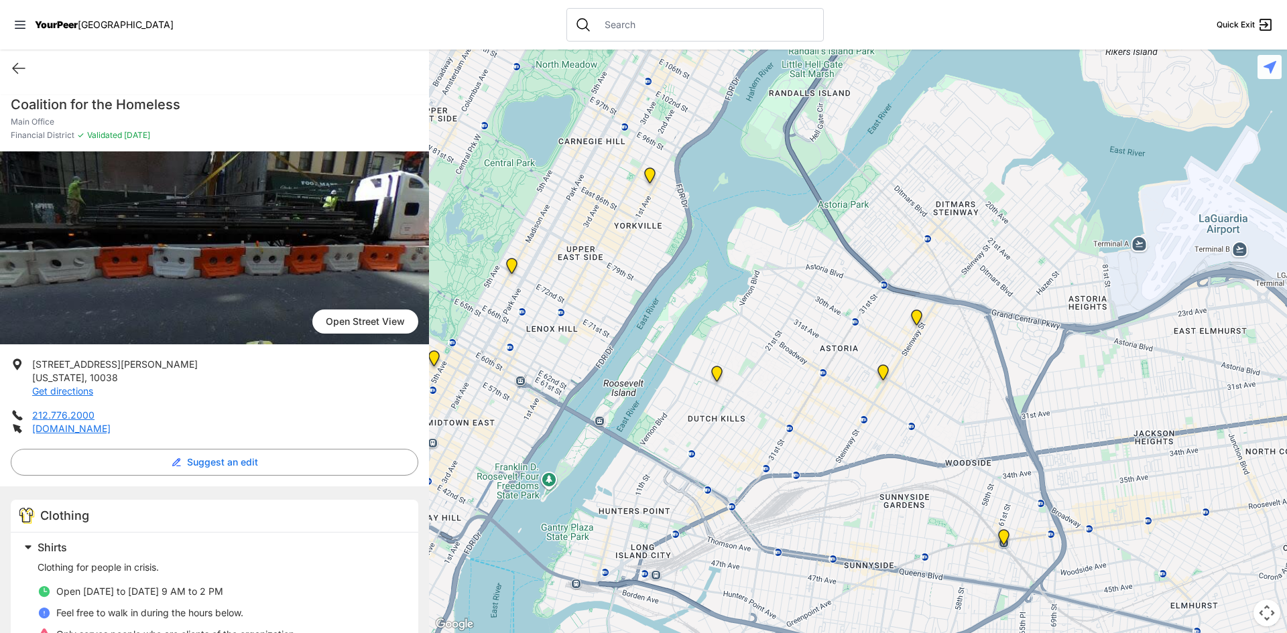
click at [719, 381] on img "Fancy Thrift Shop" at bounding box center [716, 376] width 17 height 21
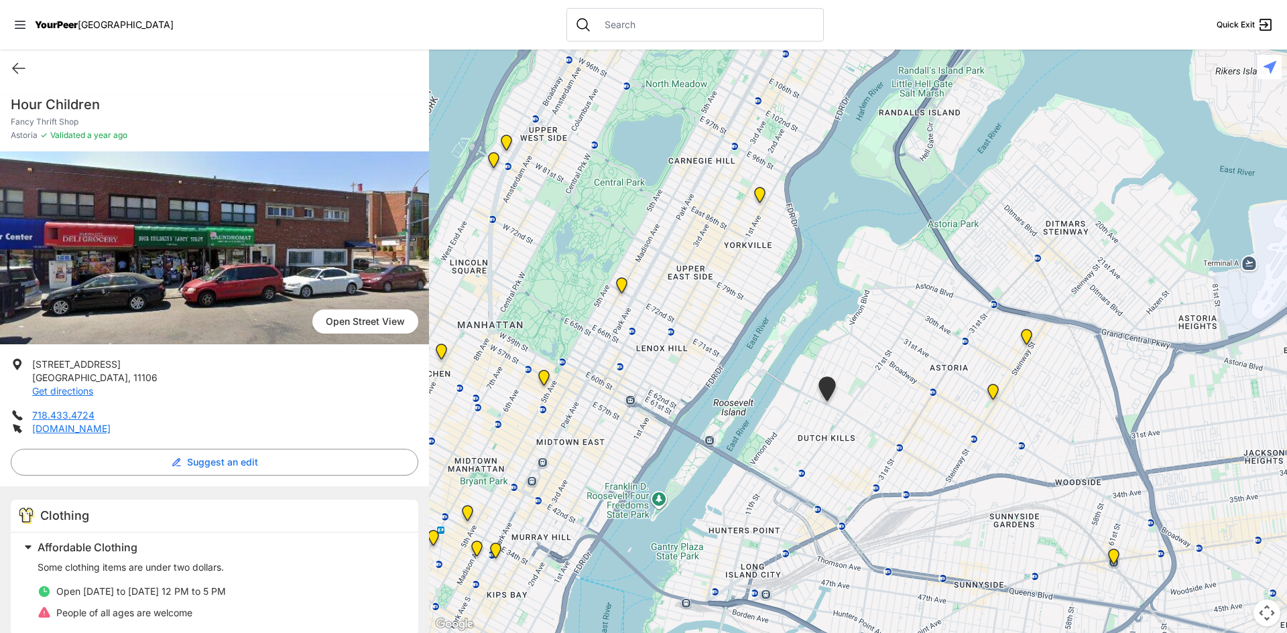
drag, startPoint x: 768, startPoint y: 202, endPoint x: 708, endPoint y: 341, distance: 151.3
click at [708, 341] on div at bounding box center [858, 342] width 858 height 584
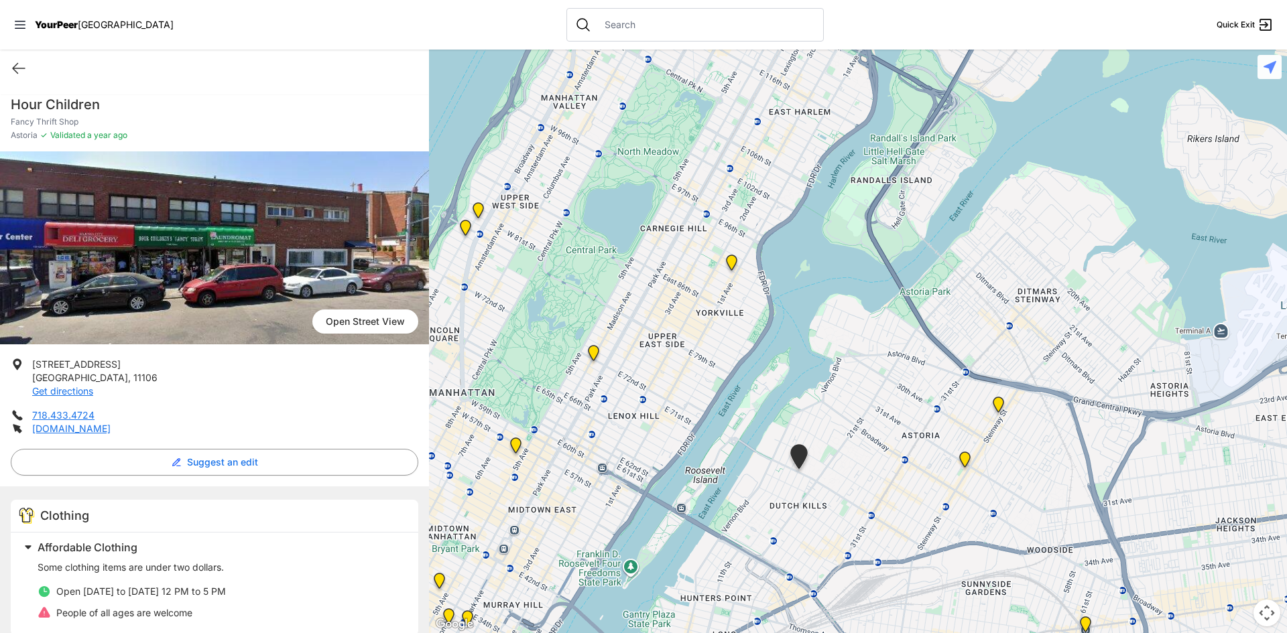
click at [731, 265] on img "Avenue Church" at bounding box center [731, 265] width 17 height 21
click at [730, 261] on img "Avenue Church" at bounding box center [731, 265] width 17 height 21
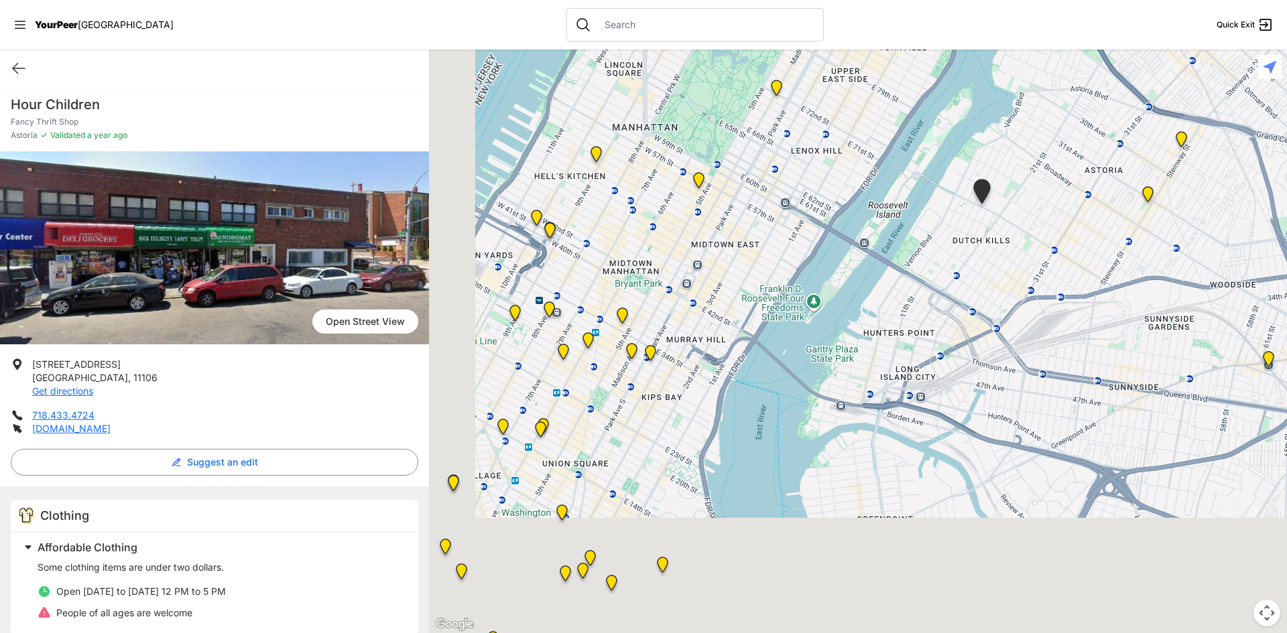
drag, startPoint x: 561, startPoint y: 437, endPoint x: 772, endPoint y: 121, distance: 380.3
click at [766, 133] on div at bounding box center [858, 342] width 858 height 584
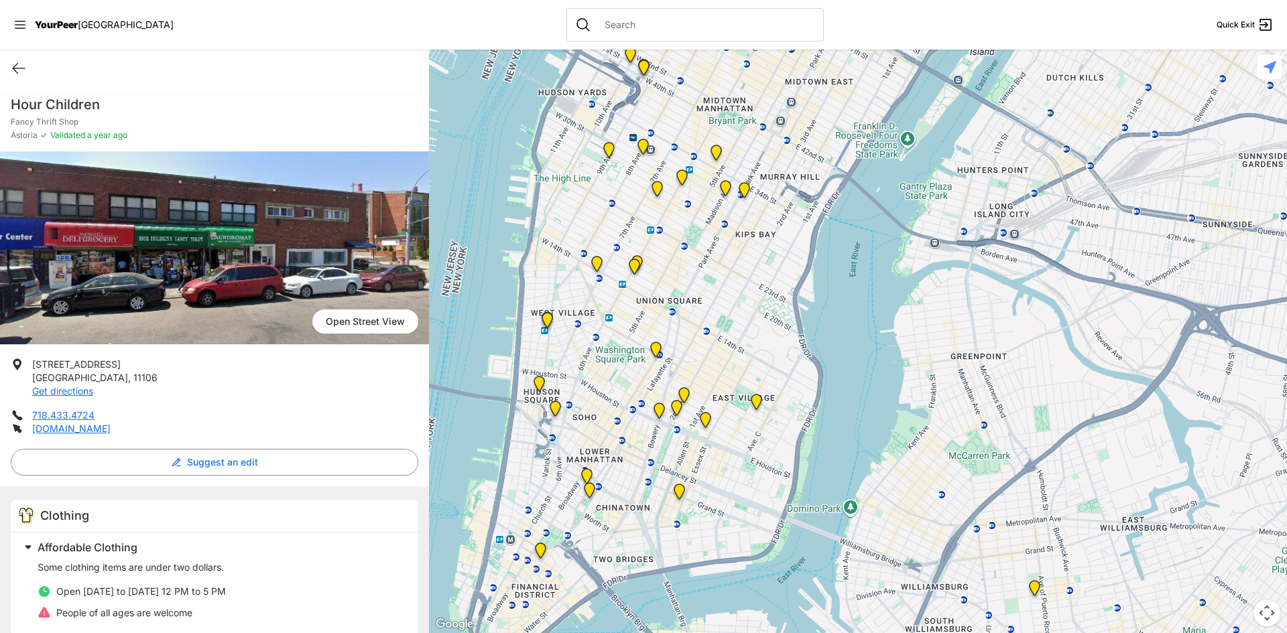
click at [659, 415] on img "Bowery Campus" at bounding box center [659, 413] width 17 height 21
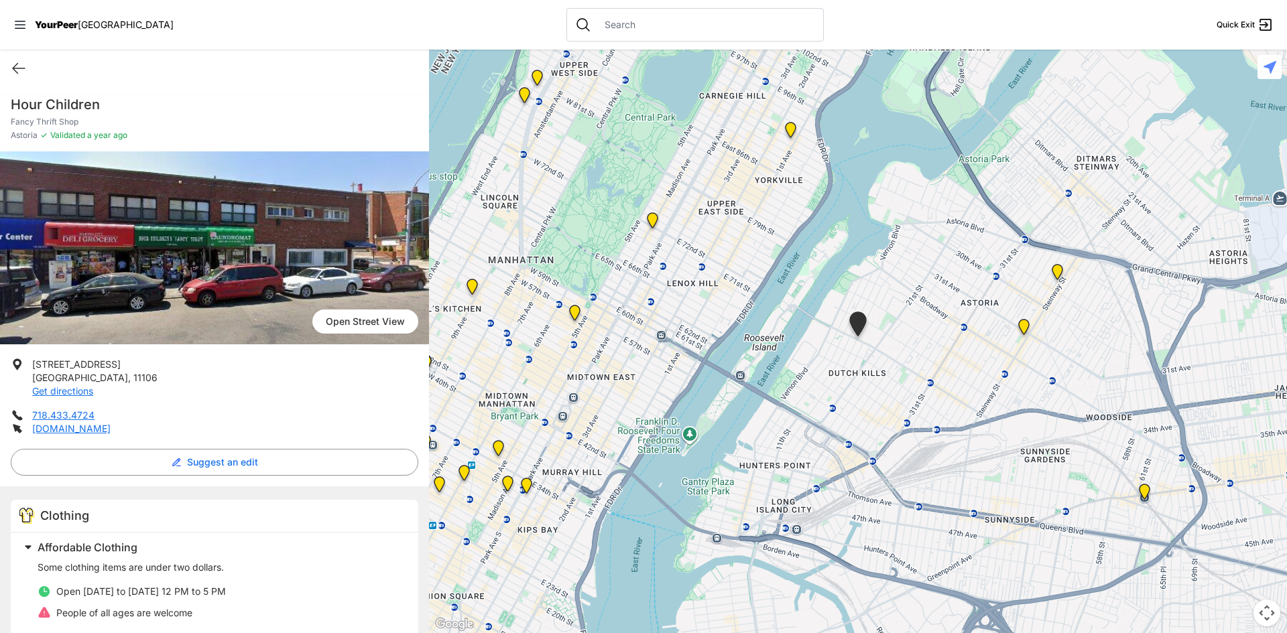
click at [343, 122] on p "Fancy Thrift Shop" at bounding box center [214, 122] width 407 height 11
click at [574, 317] on img at bounding box center [574, 315] width 17 height 21
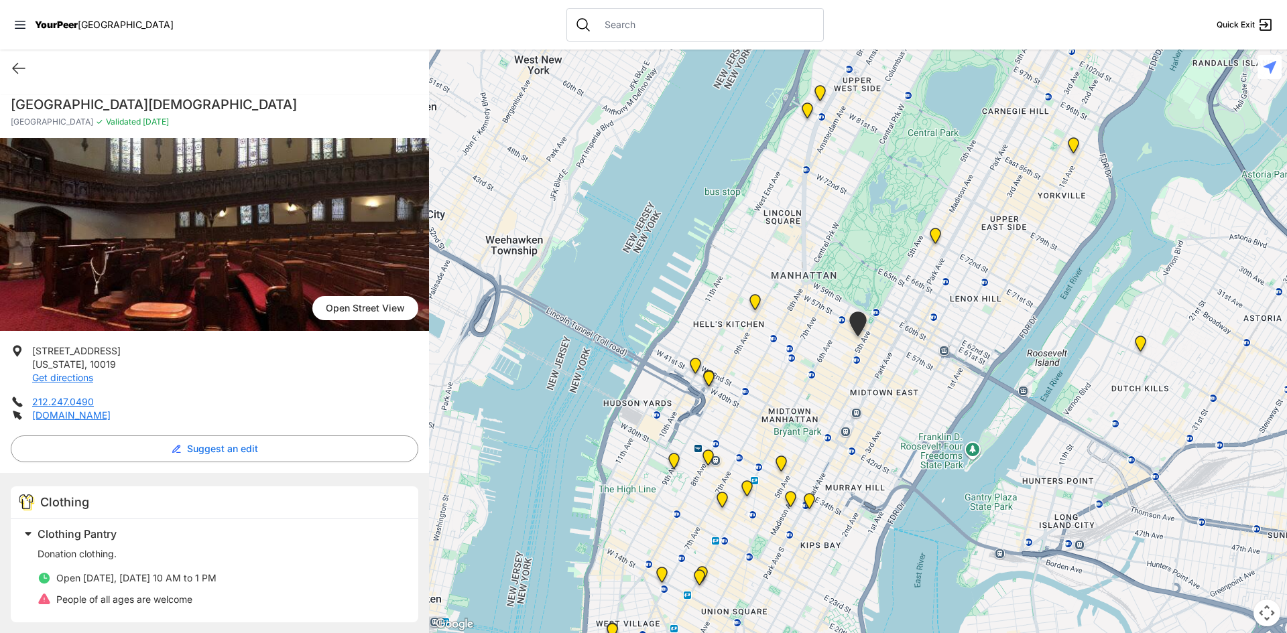
click at [931, 239] on img "Manhattan" at bounding box center [935, 238] width 17 height 21
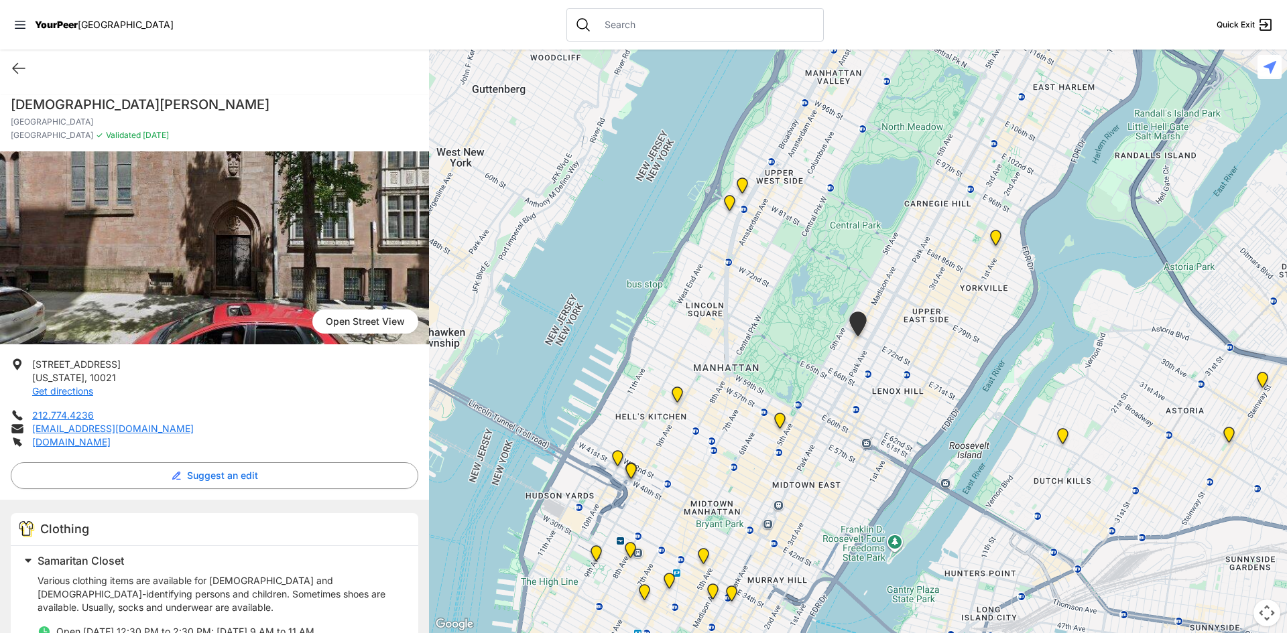
click at [993, 243] on img "Avenue Church" at bounding box center [995, 240] width 17 height 21
click at [996, 236] on img "Avenue Church" at bounding box center [995, 240] width 17 height 21
click at [574, 233] on div at bounding box center [858, 342] width 858 height 584
click at [995, 241] on img "Avenue Church" at bounding box center [995, 240] width 17 height 21
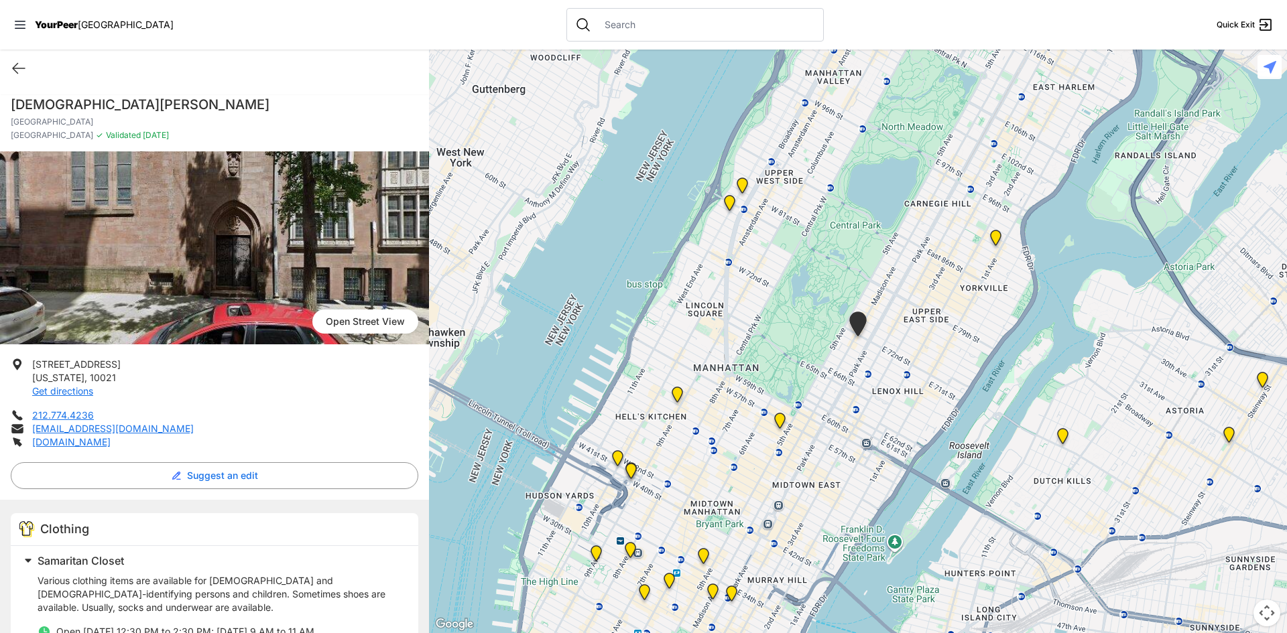
click at [996, 235] on img "Avenue Church" at bounding box center [995, 240] width 17 height 21
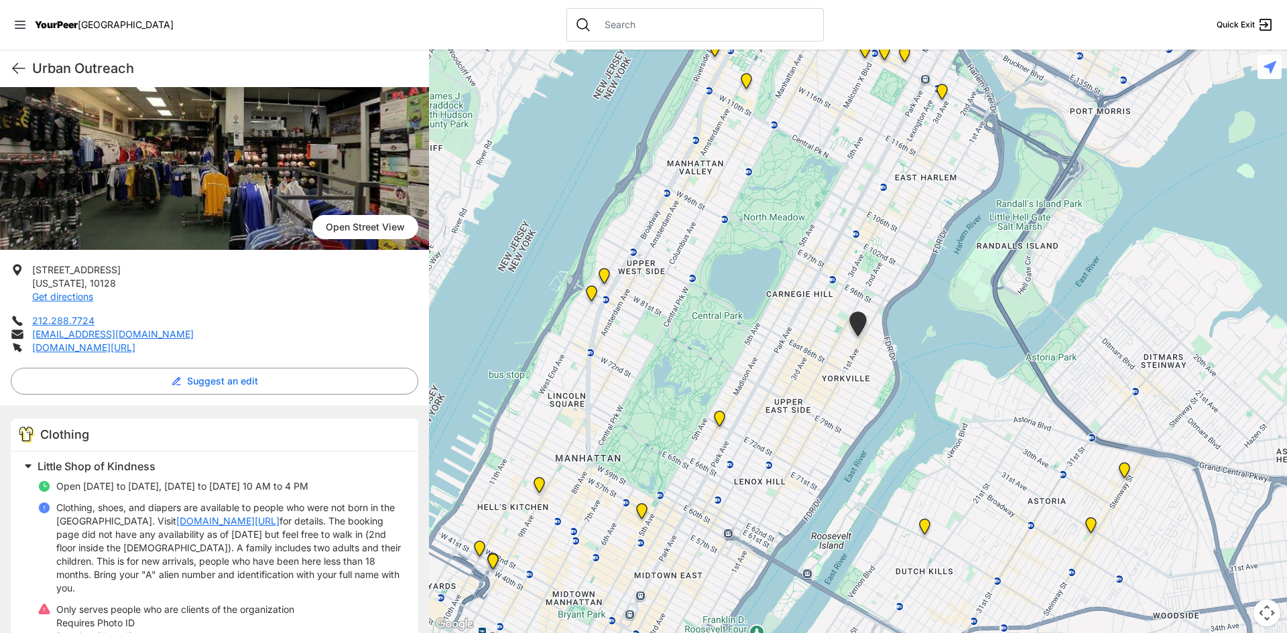
scroll to position [67, 0]
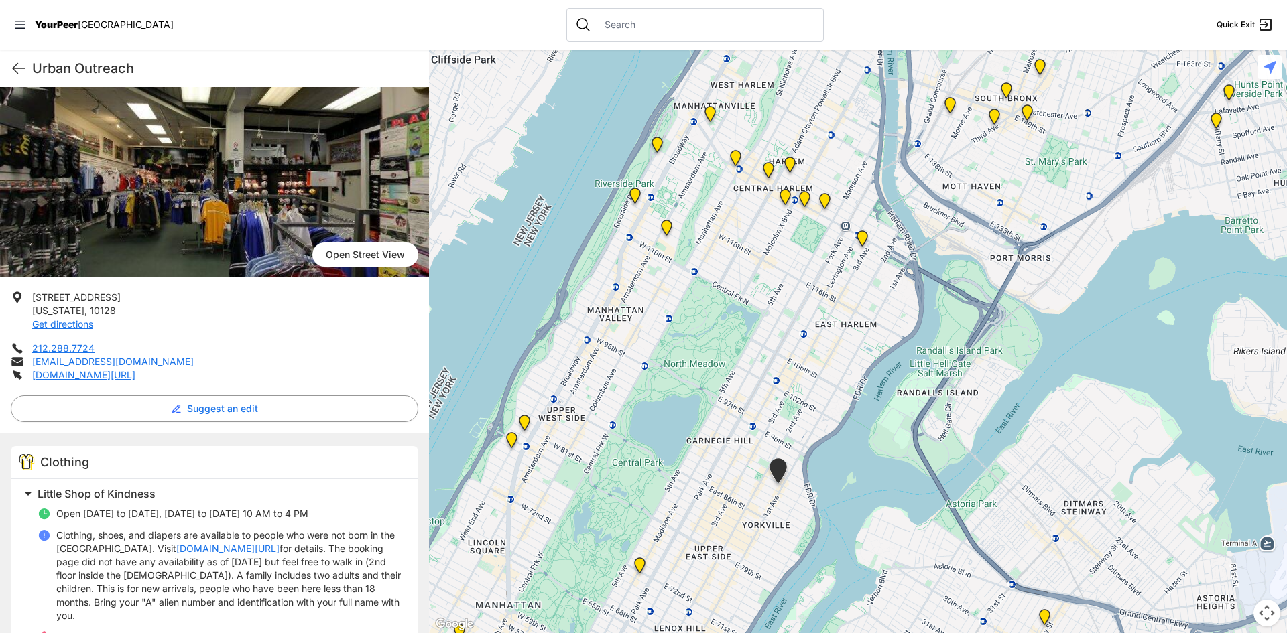
drag, startPoint x: 828, startPoint y: 125, endPoint x: 746, endPoint y: 279, distance: 173.9
click at [746, 279] on div at bounding box center [858, 342] width 858 height 584
click at [525, 427] on img "Pathways Adult Drop-In Program" at bounding box center [524, 425] width 17 height 21
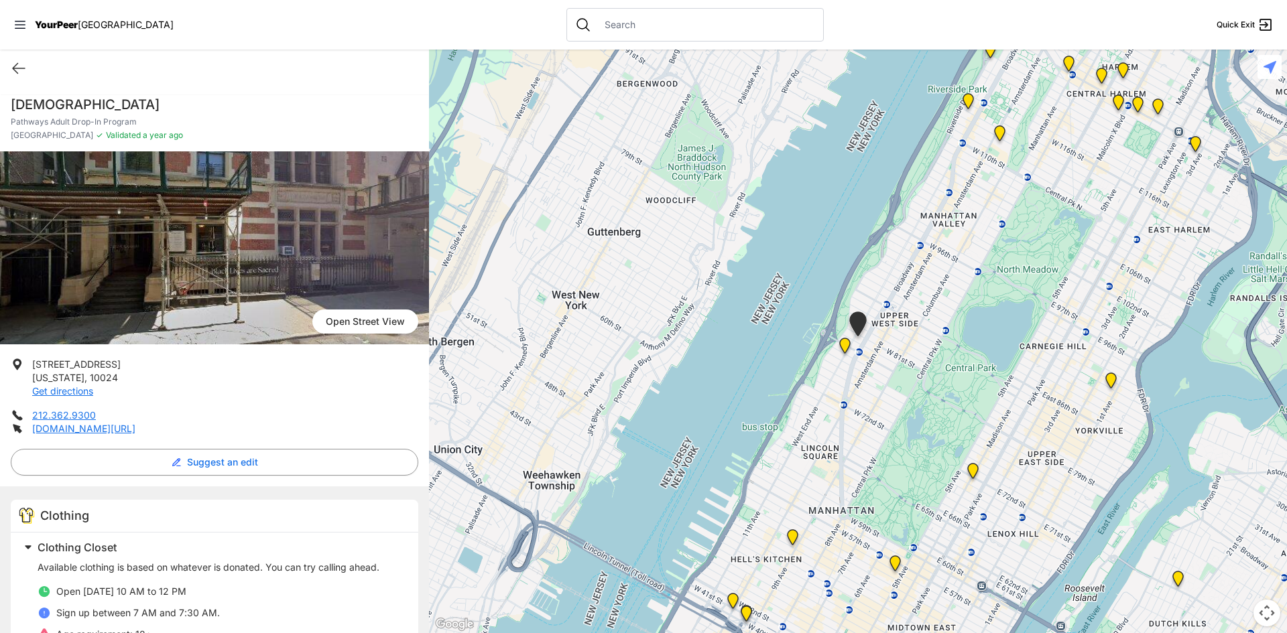
click at [845, 344] on img at bounding box center [844, 348] width 17 height 21
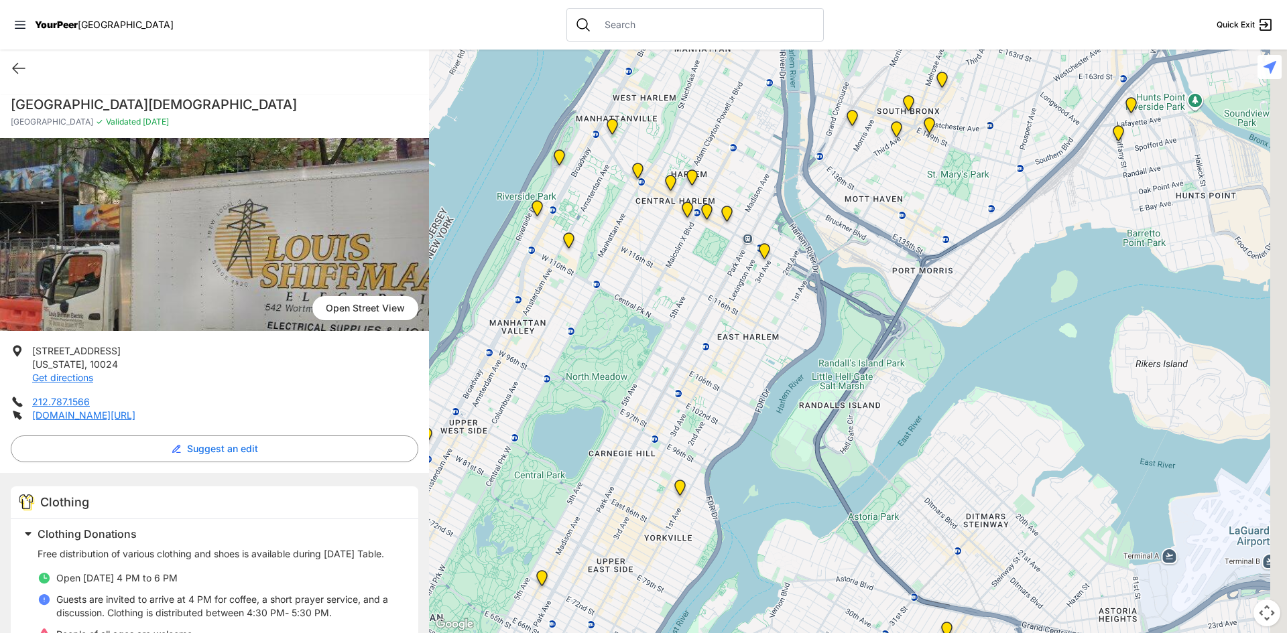
drag, startPoint x: 1161, startPoint y: 245, endPoint x: 715, endPoint y: 371, distance: 463.1
click at [715, 371] on div at bounding box center [858, 342] width 858 height 584
click at [572, 241] on img "The Cathedral Church of St. John the Divine" at bounding box center [568, 243] width 17 height 21
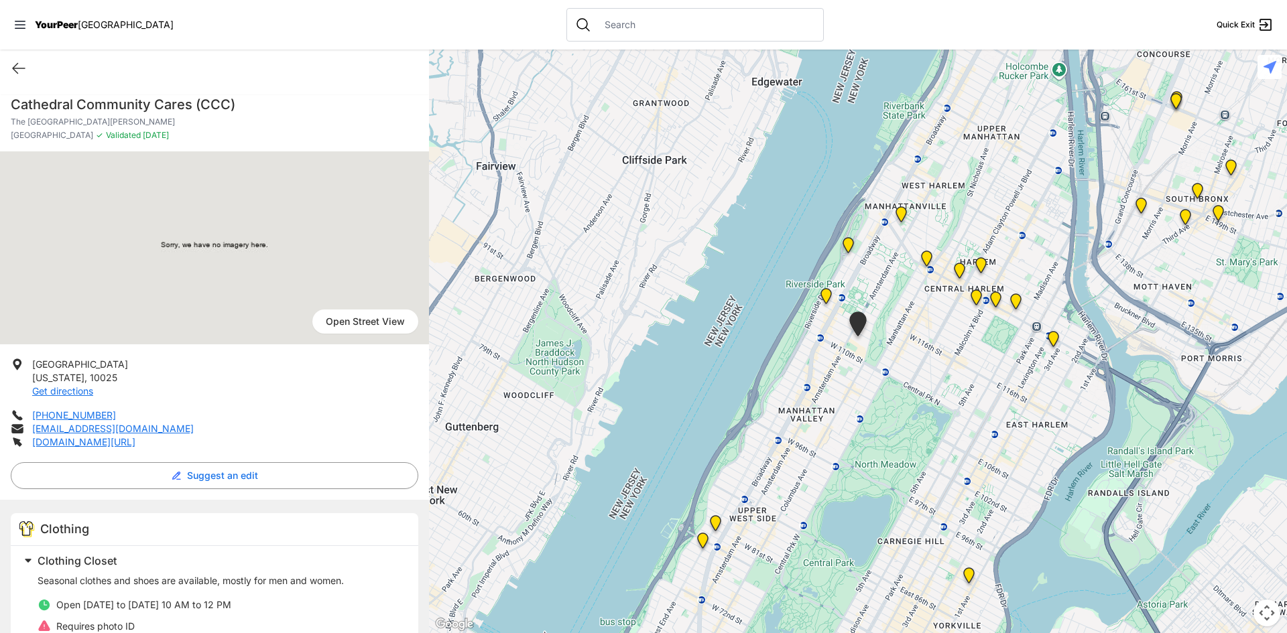
click at [847, 246] on img "Manhattan" at bounding box center [848, 247] width 17 height 21
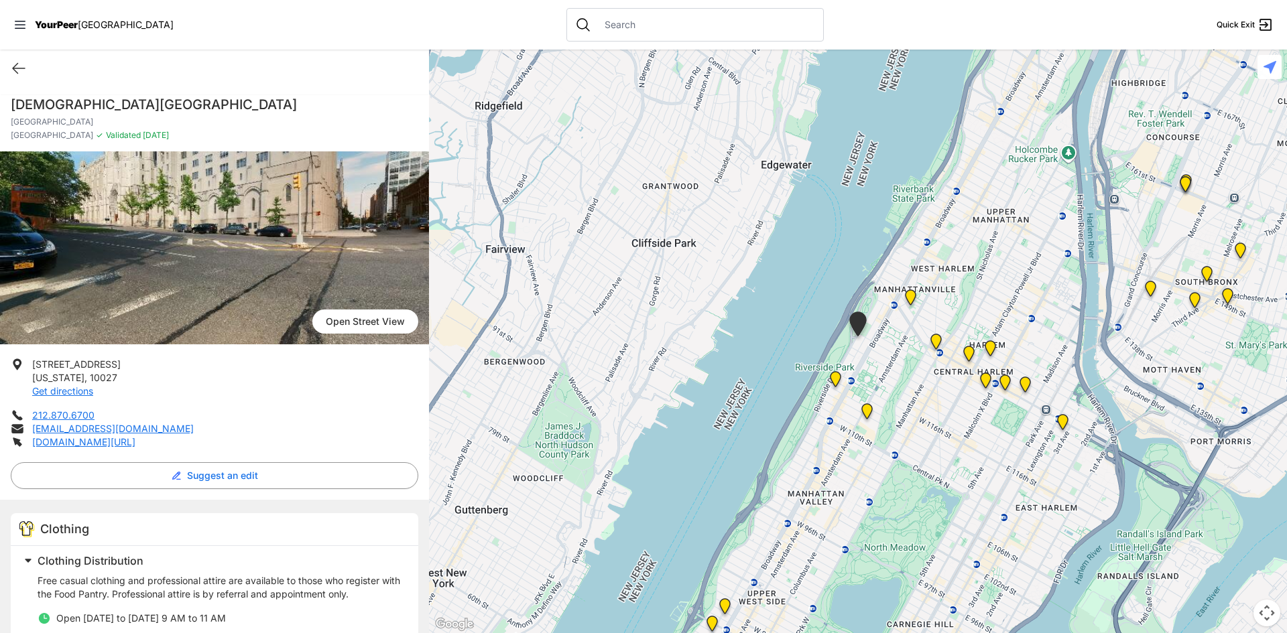
click at [834, 383] on img "Ford Hall" at bounding box center [835, 381] width 17 height 21
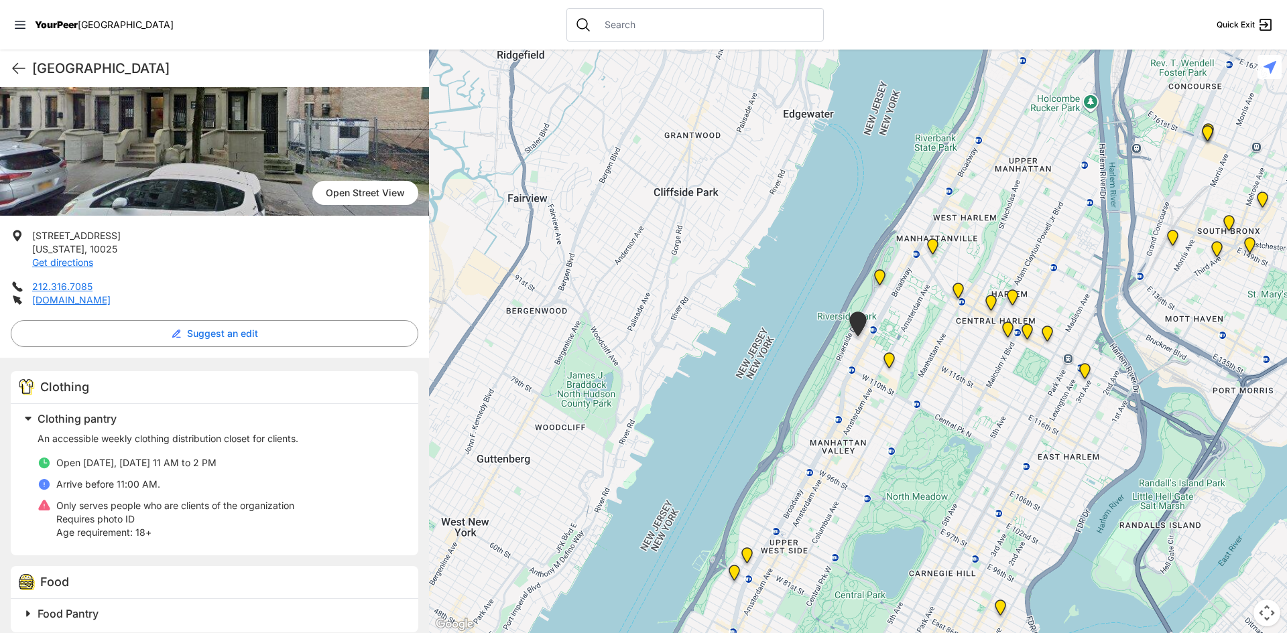
scroll to position [134, 0]
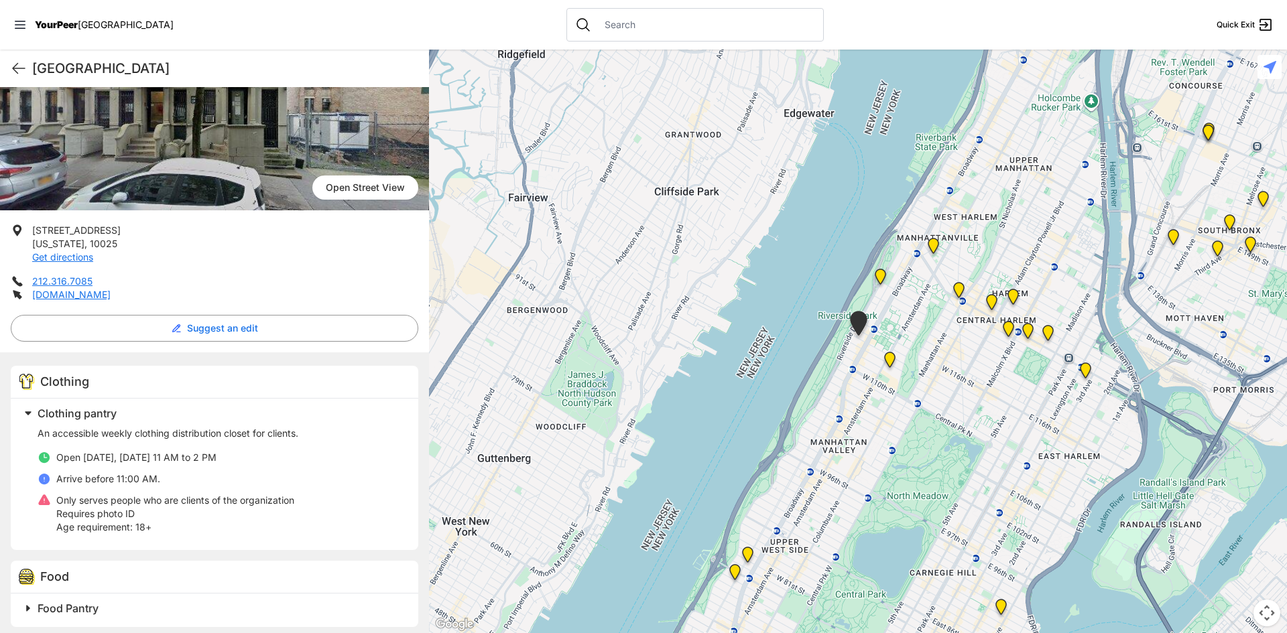
click at [1088, 374] on img "Main Location" at bounding box center [1085, 373] width 17 height 21
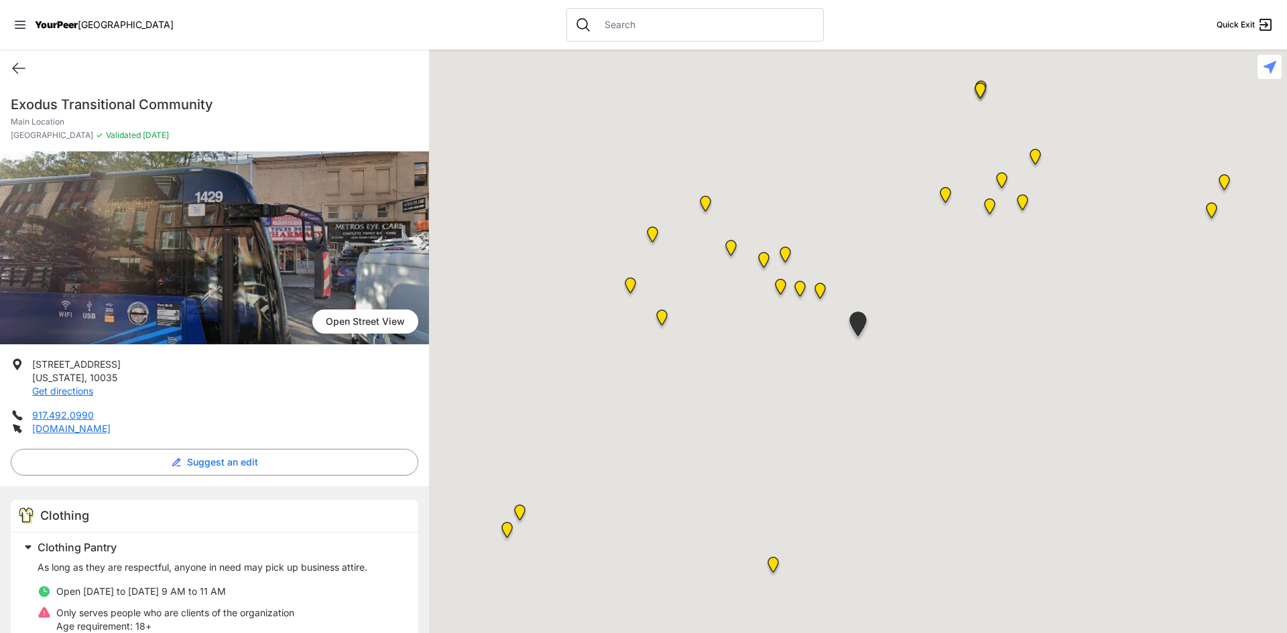
click at [1086, 367] on div at bounding box center [858, 342] width 858 height 584
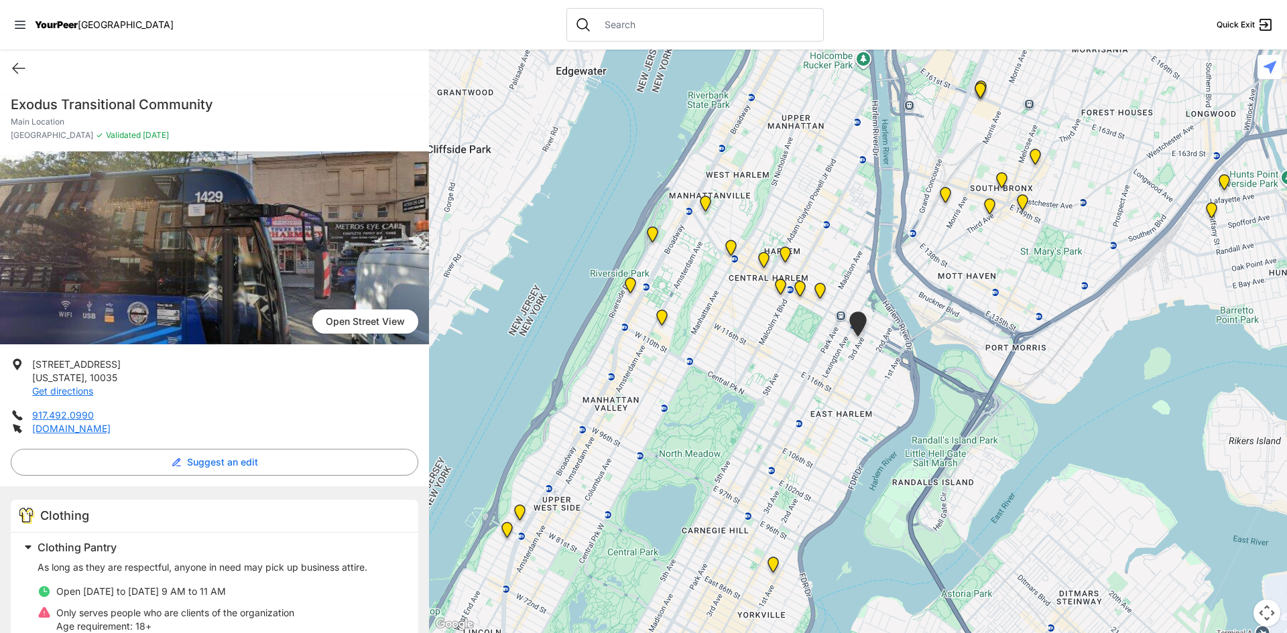
click at [818, 290] on img "East Harlem" at bounding box center [820, 293] width 17 height 21
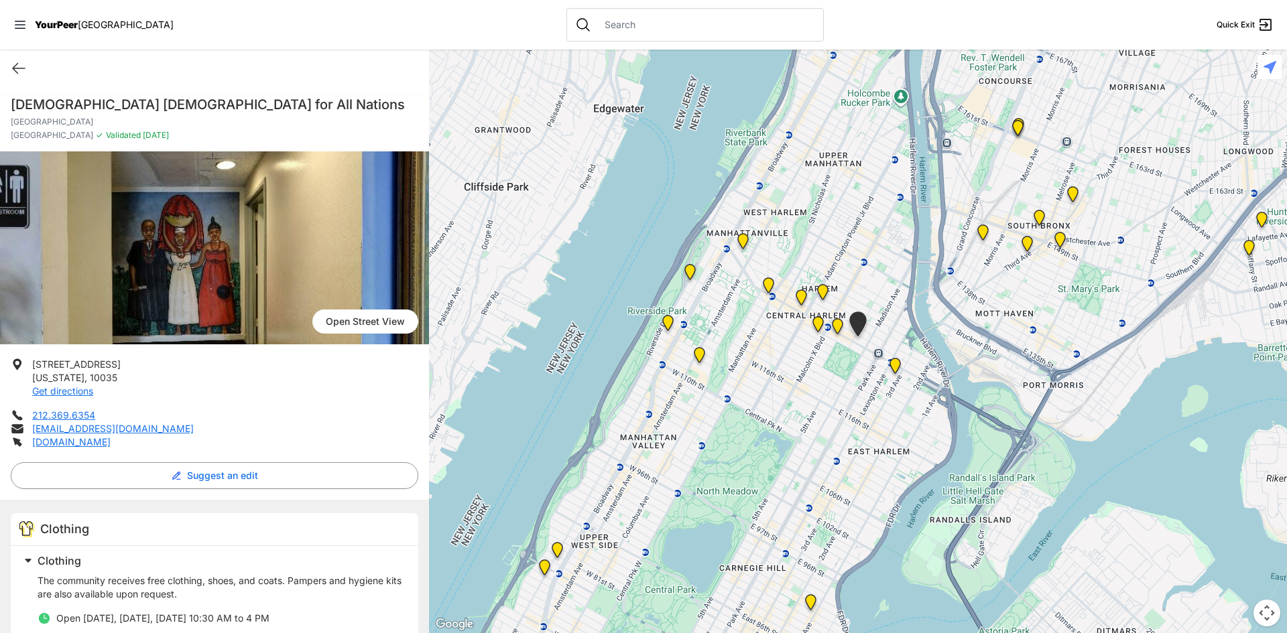
click at [836, 321] on img "Manhattan" at bounding box center [837, 328] width 17 height 21
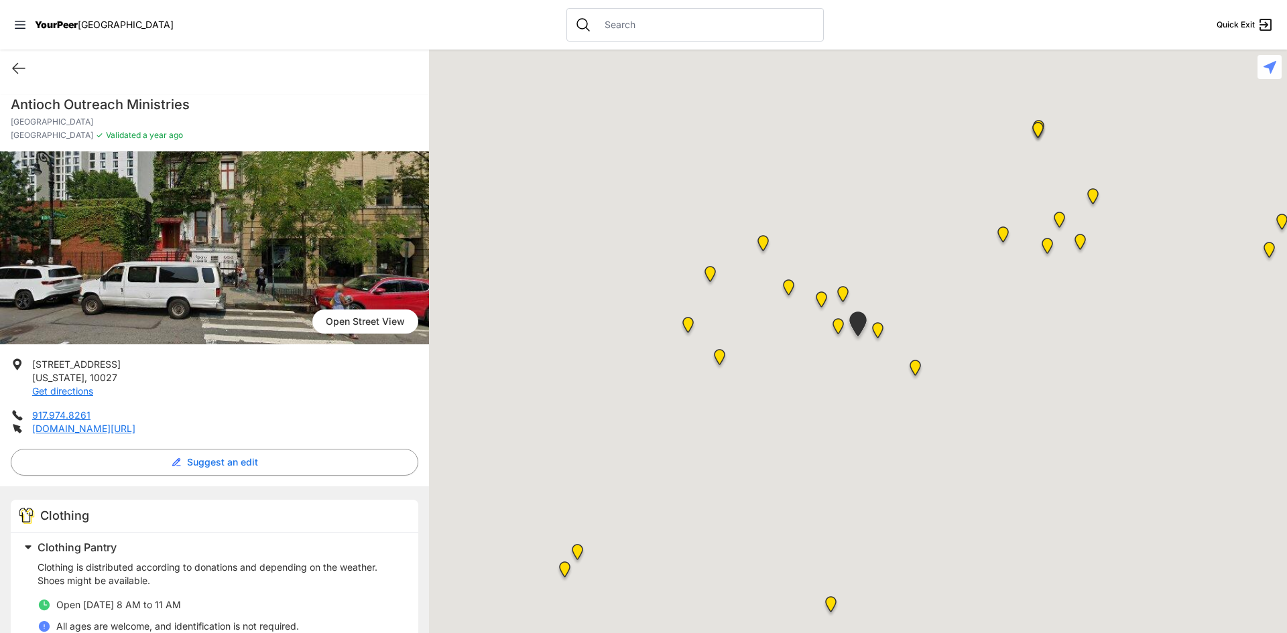
click at [839, 334] on img at bounding box center [838, 328] width 17 height 21
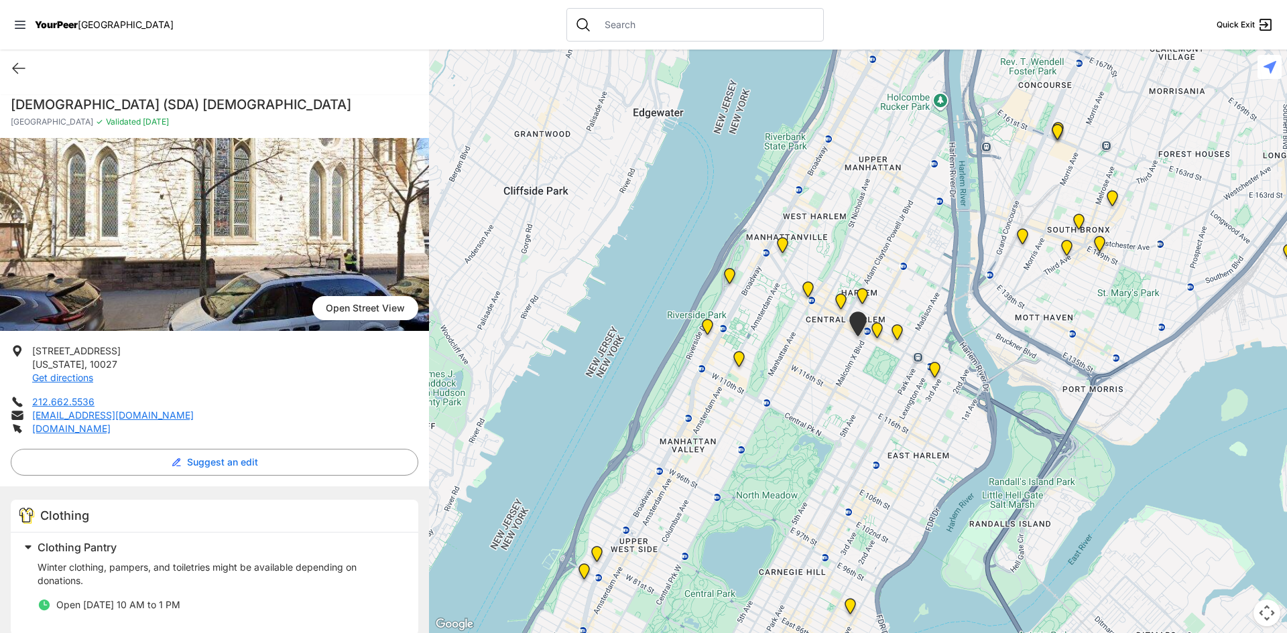
click at [858, 298] on img "Manhattan" at bounding box center [862, 298] width 17 height 21
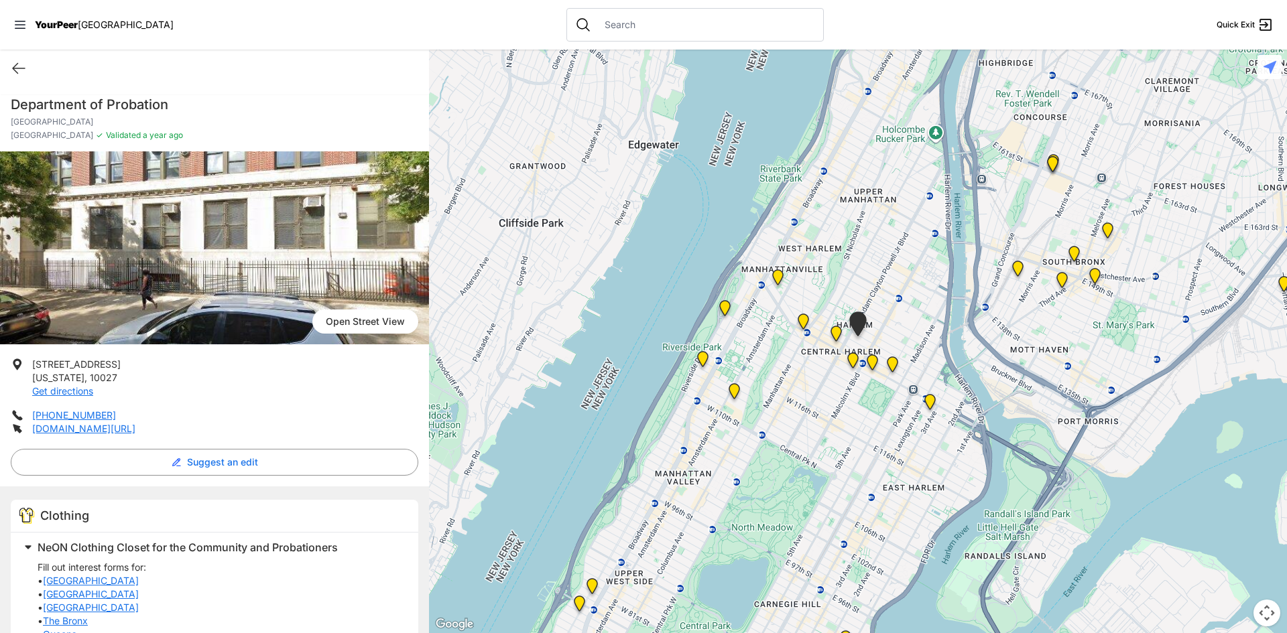
click at [833, 333] on img "Uptown/Harlem DYCD Youth Drop-in Center" at bounding box center [836, 336] width 17 height 21
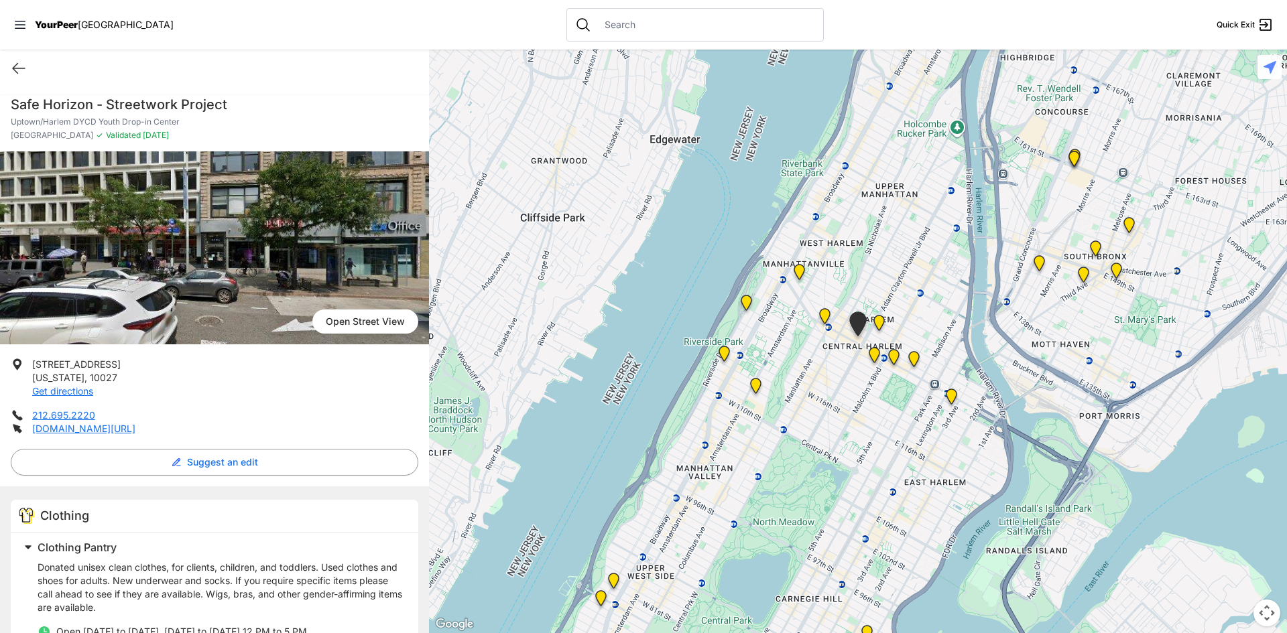
click at [460, 101] on div at bounding box center [858, 342] width 858 height 584
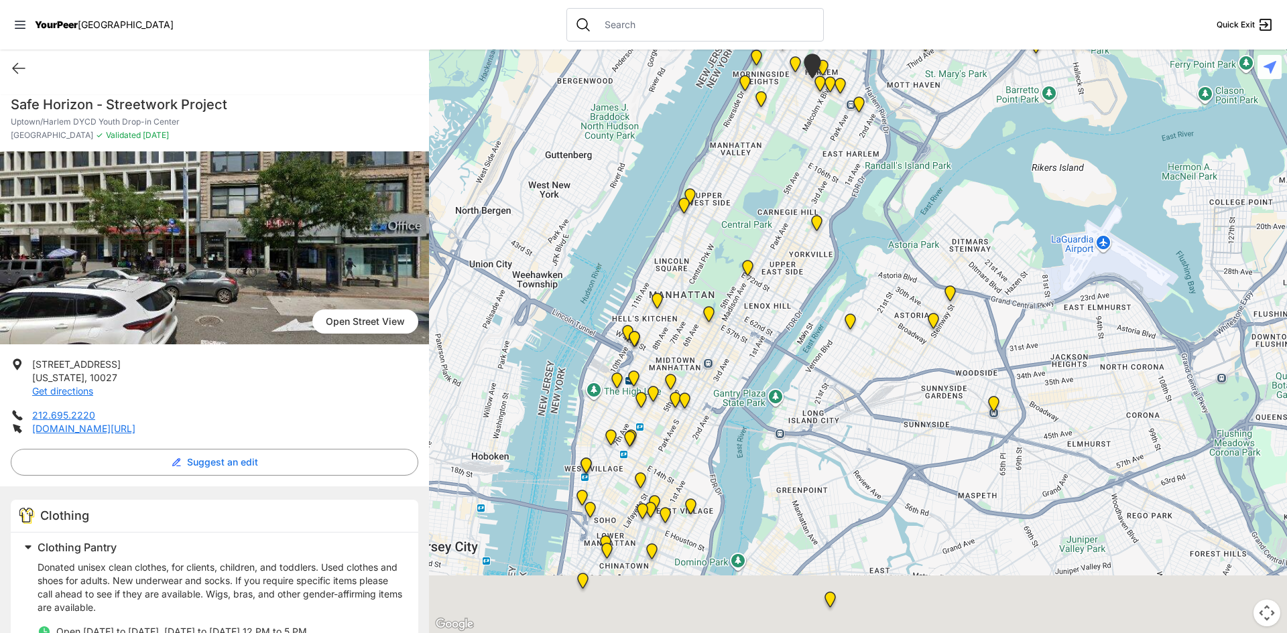
drag, startPoint x: 761, startPoint y: 476, endPoint x: 799, endPoint y: 220, distance: 259.6
click at [799, 220] on div at bounding box center [858, 342] width 858 height 584
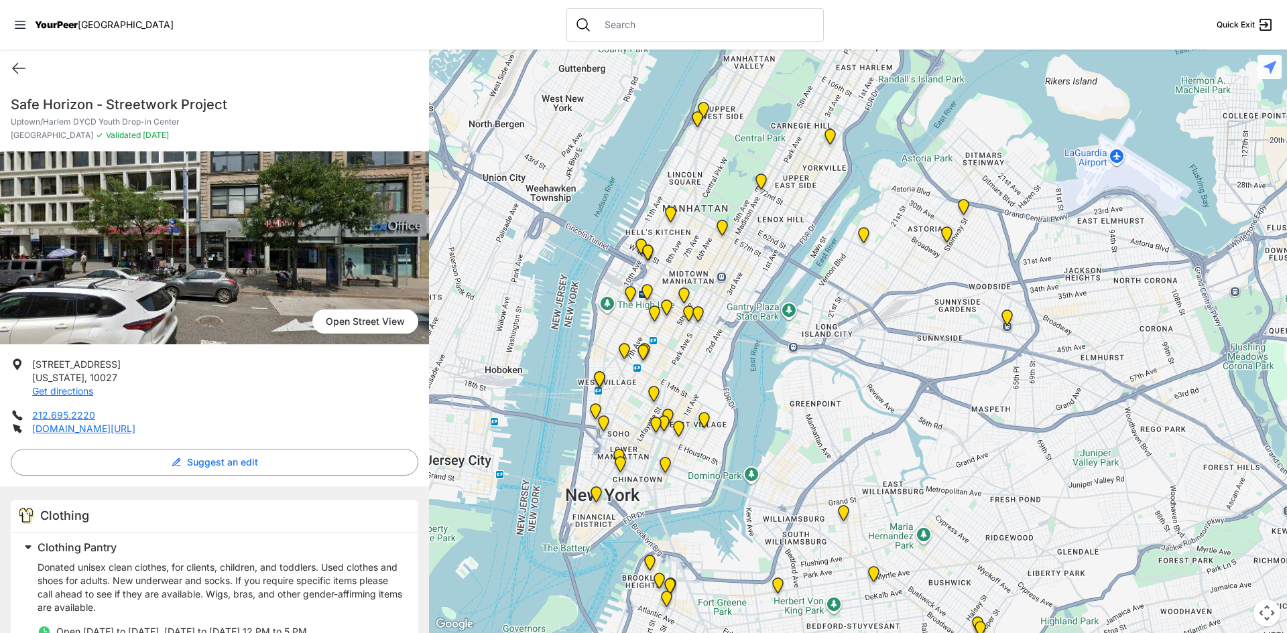
click at [643, 353] on img "Back of the Church" at bounding box center [643, 354] width 17 height 21
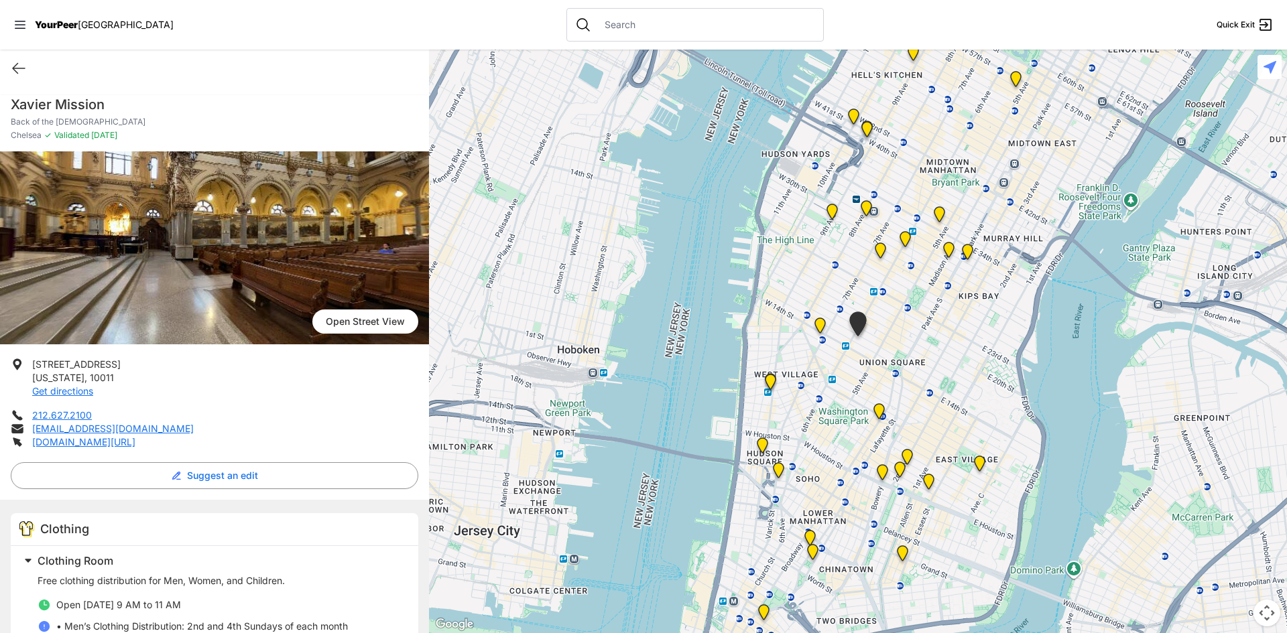
click at [819, 329] on img "Church of the Village" at bounding box center [820, 328] width 17 height 21
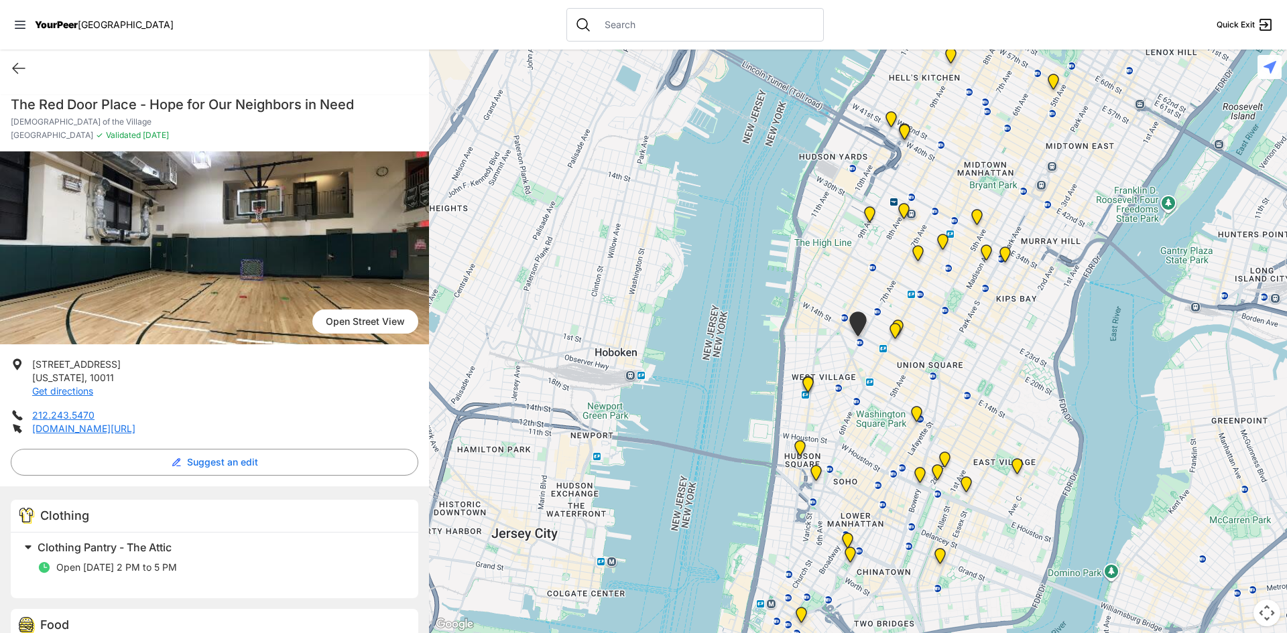
click at [808, 383] on img "Greenwich Village" at bounding box center [807, 387] width 17 height 21
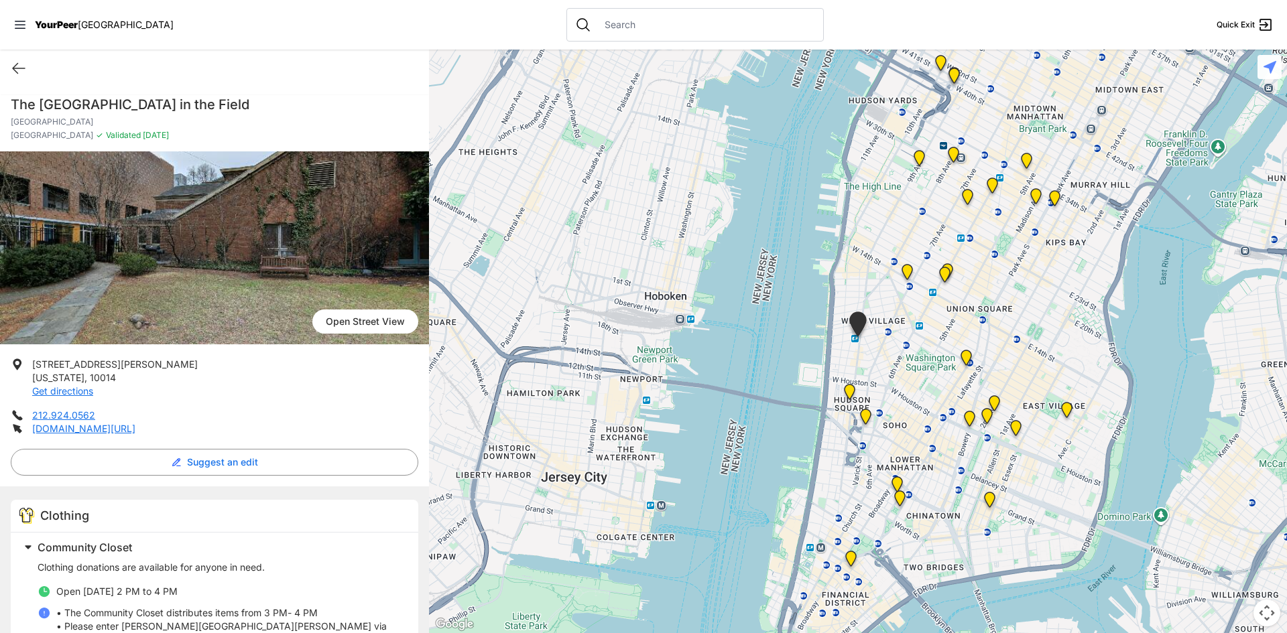
click at [959, 359] on img "Harvey Milk High School" at bounding box center [966, 360] width 17 height 21
click at [964, 358] on img "Harvey Milk High School" at bounding box center [966, 360] width 17 height 21
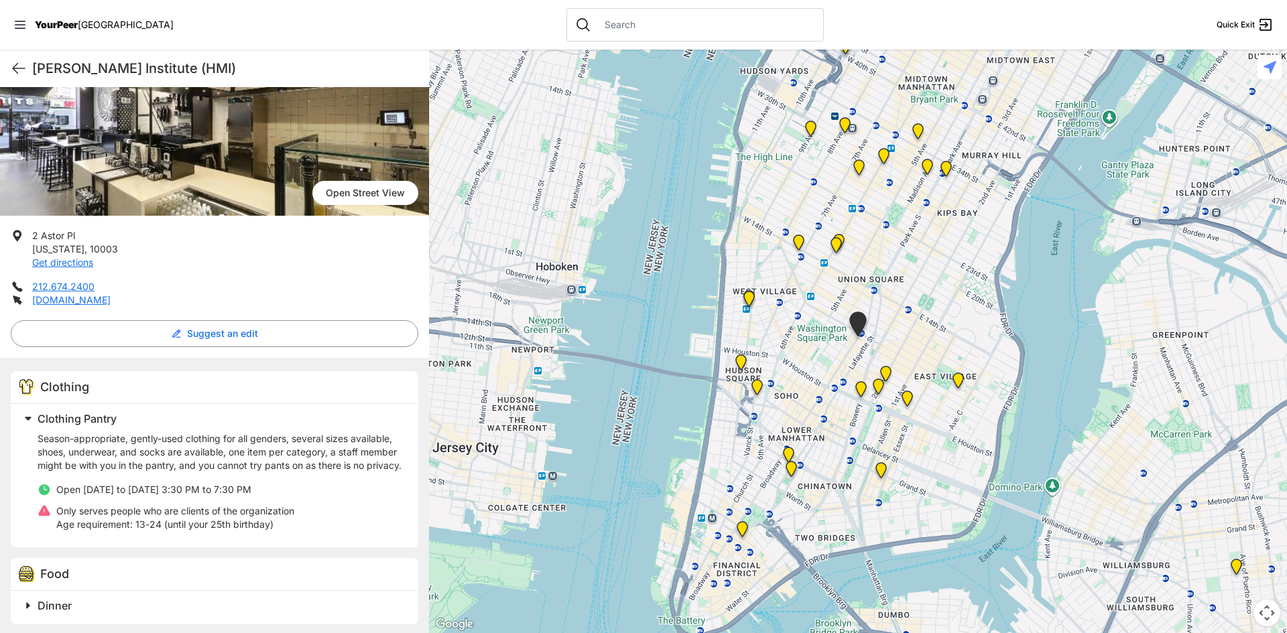
scroll to position [134, 0]
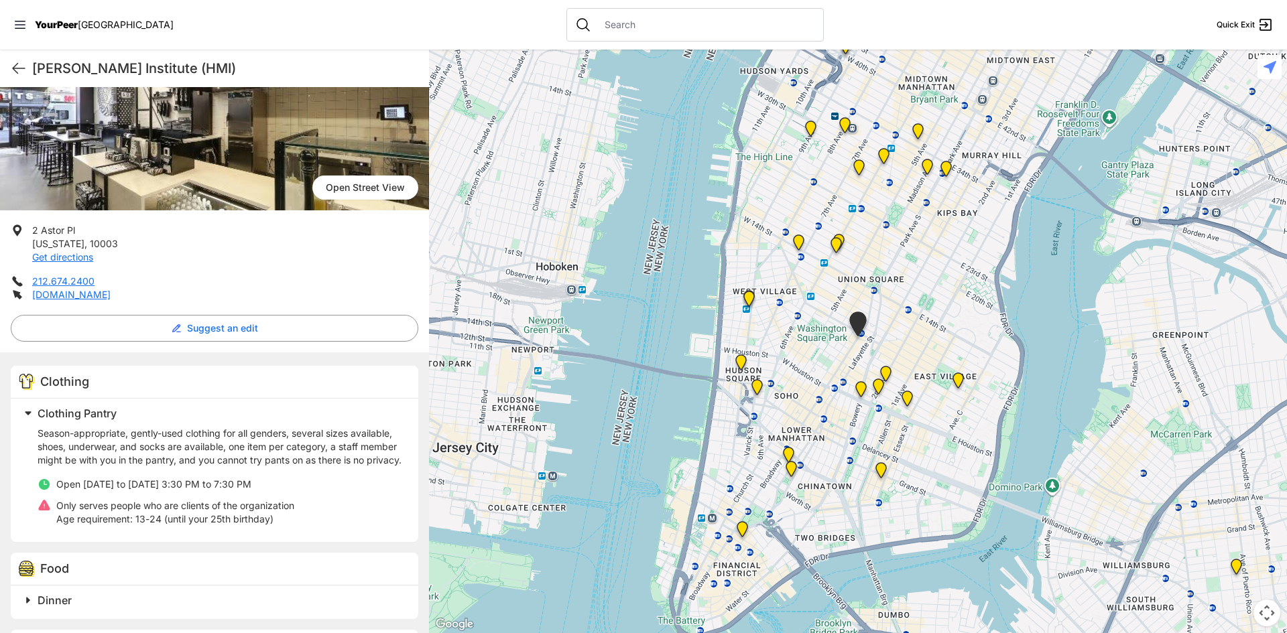
click at [748, 301] on img "Greenwich Village" at bounding box center [748, 301] width 17 height 21
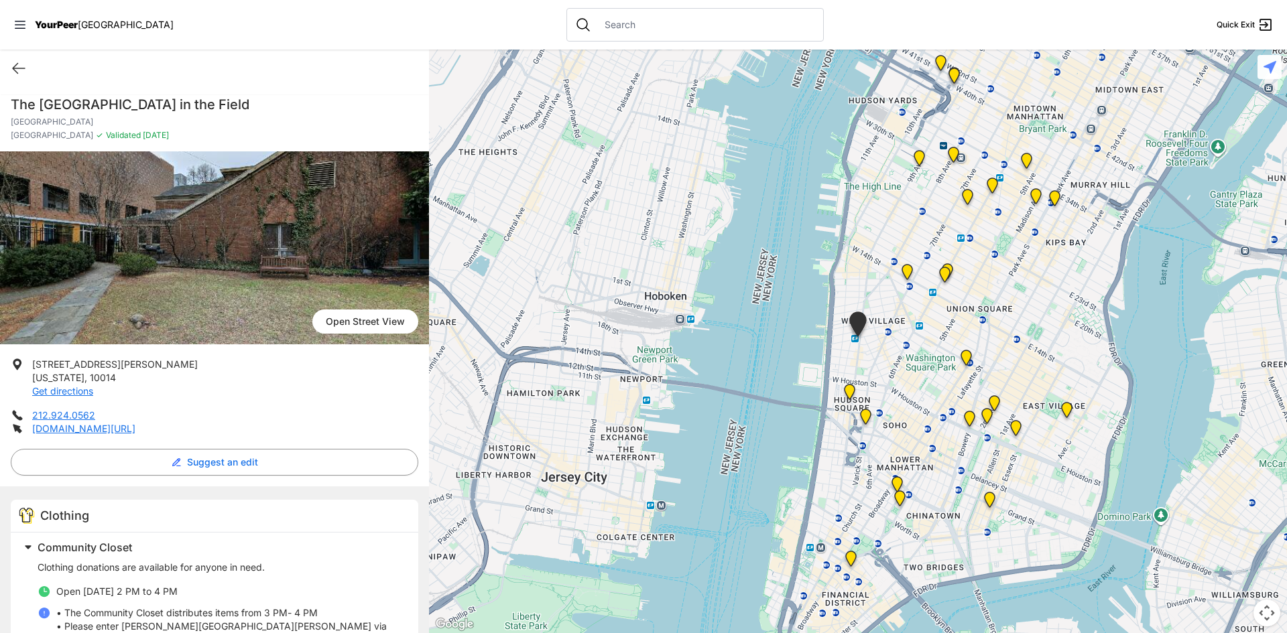
click at [1063, 407] on img "Manhattan" at bounding box center [1066, 412] width 17 height 21
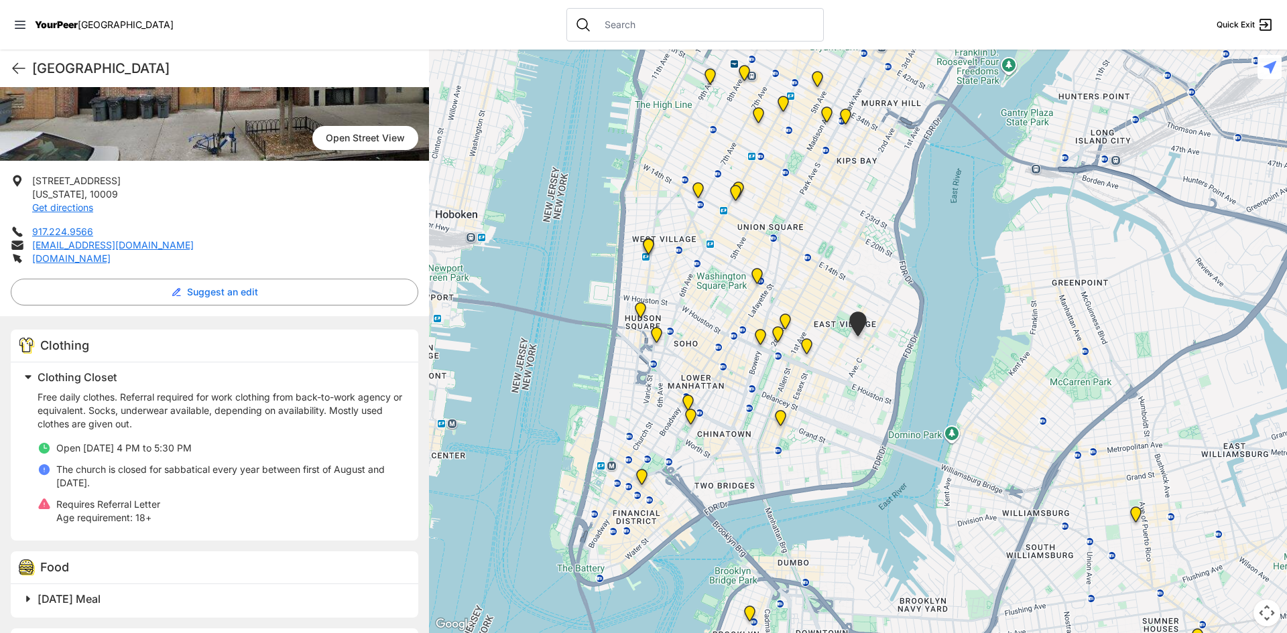
scroll to position [201, 0]
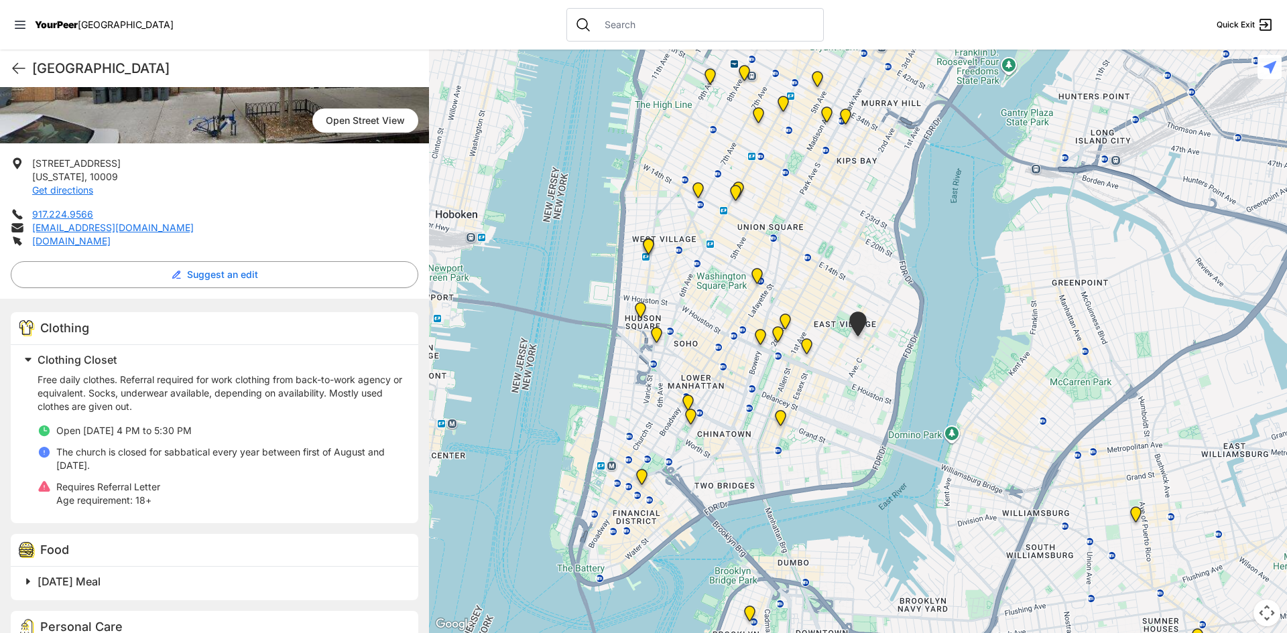
click at [809, 347] on img "University Community Social Services (UCSS)" at bounding box center [806, 348] width 17 height 21
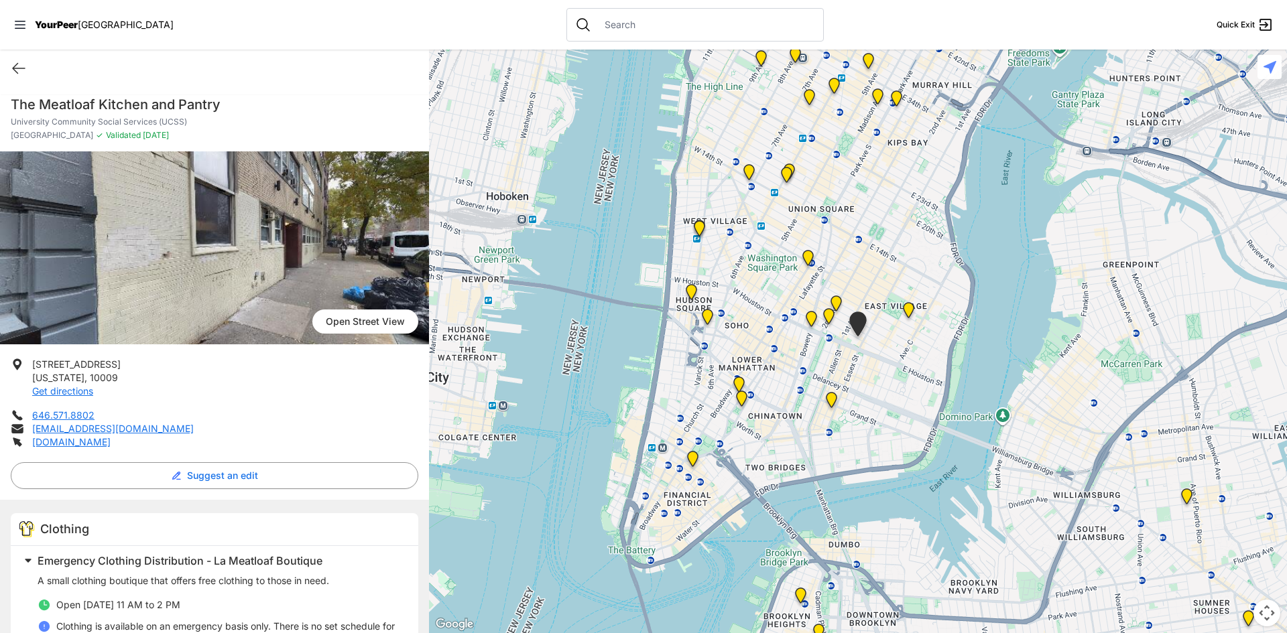
scroll to position [67, 0]
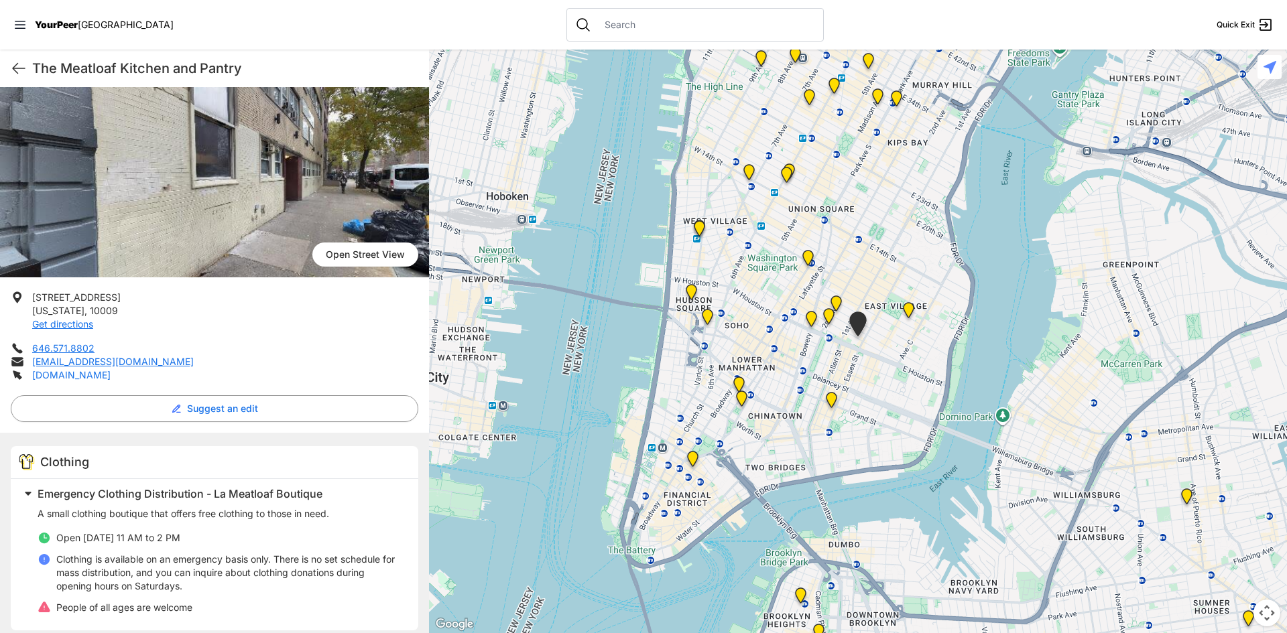
click at [84, 373] on link "[DOMAIN_NAME]" at bounding box center [71, 374] width 78 height 11
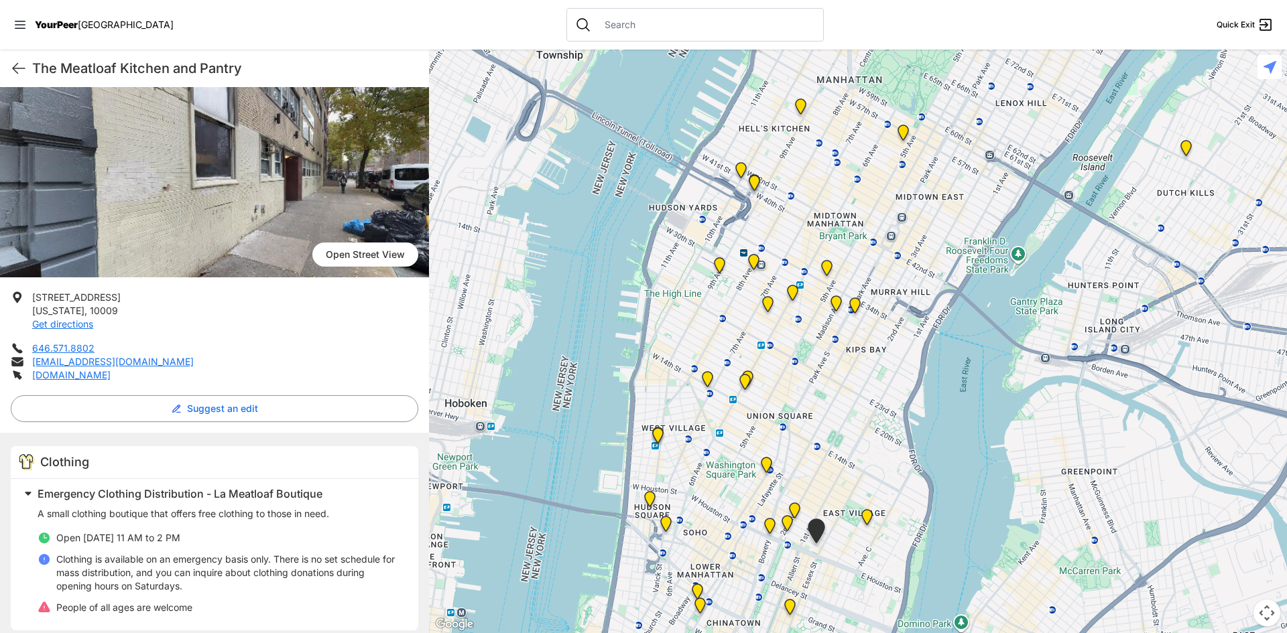
drag, startPoint x: 893, startPoint y: 157, endPoint x: 835, endPoint y: 384, distance: 234.5
click at [835, 384] on div at bounding box center [858, 342] width 858 height 584
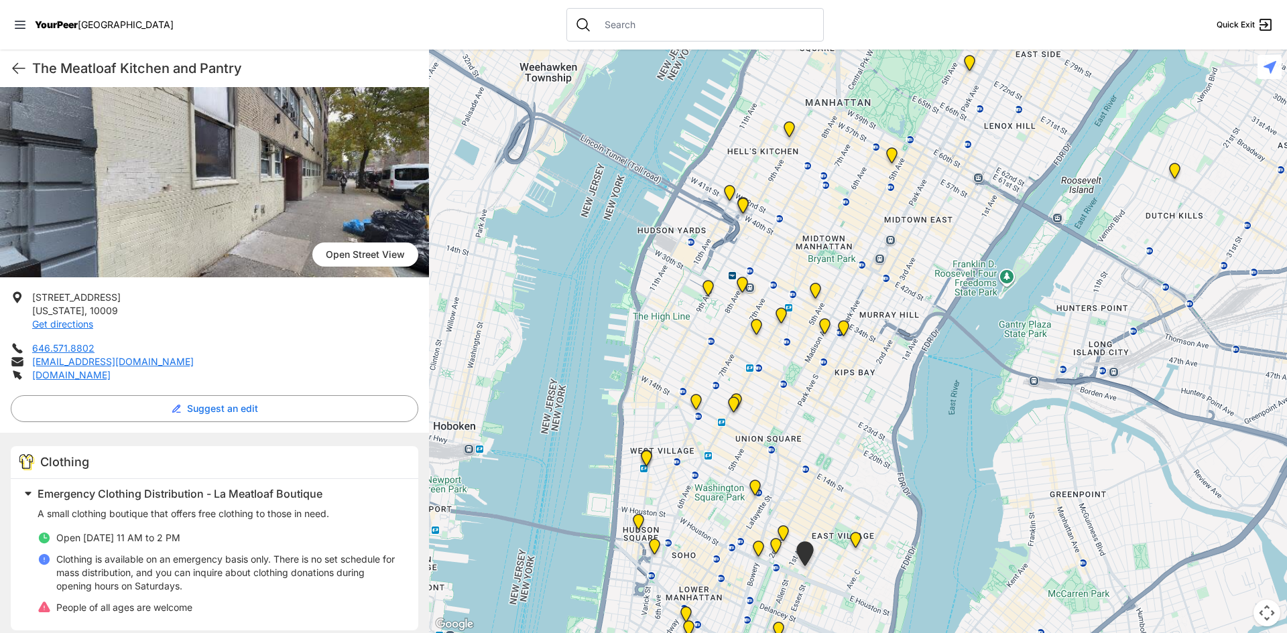
click at [814, 287] on img at bounding box center [815, 293] width 17 height 21
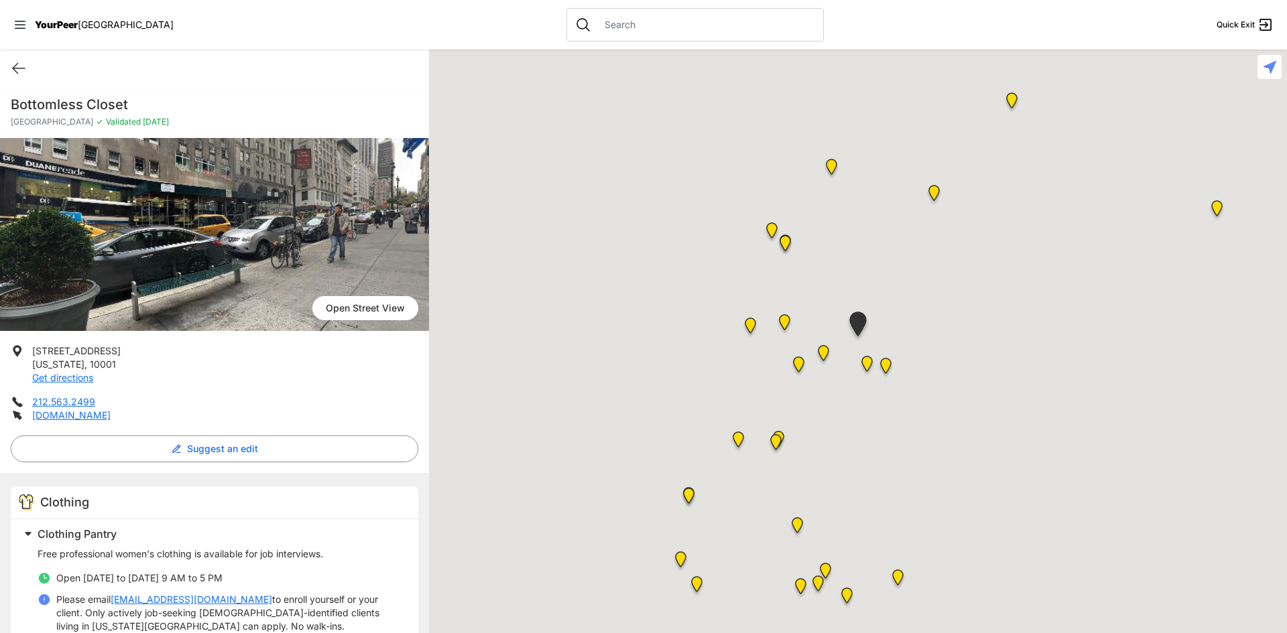
click at [894, 154] on div at bounding box center [858, 342] width 858 height 584
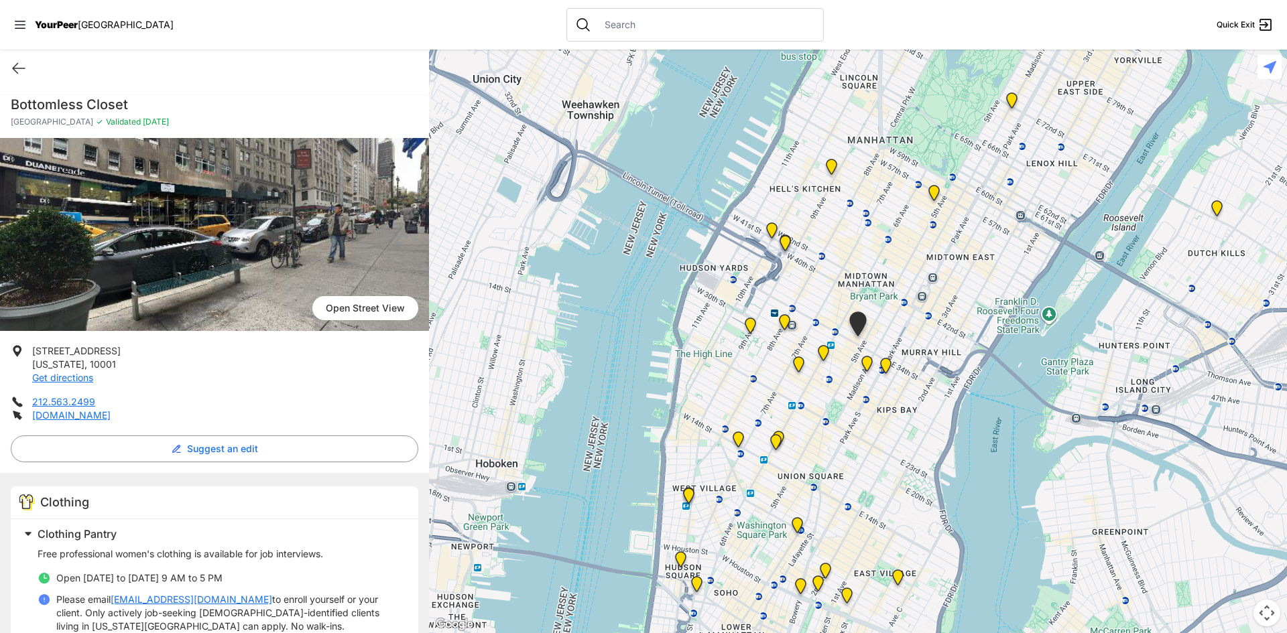
click at [931, 195] on img at bounding box center [933, 195] width 17 height 21
